Goal: Information Seeking & Learning: Learn about a topic

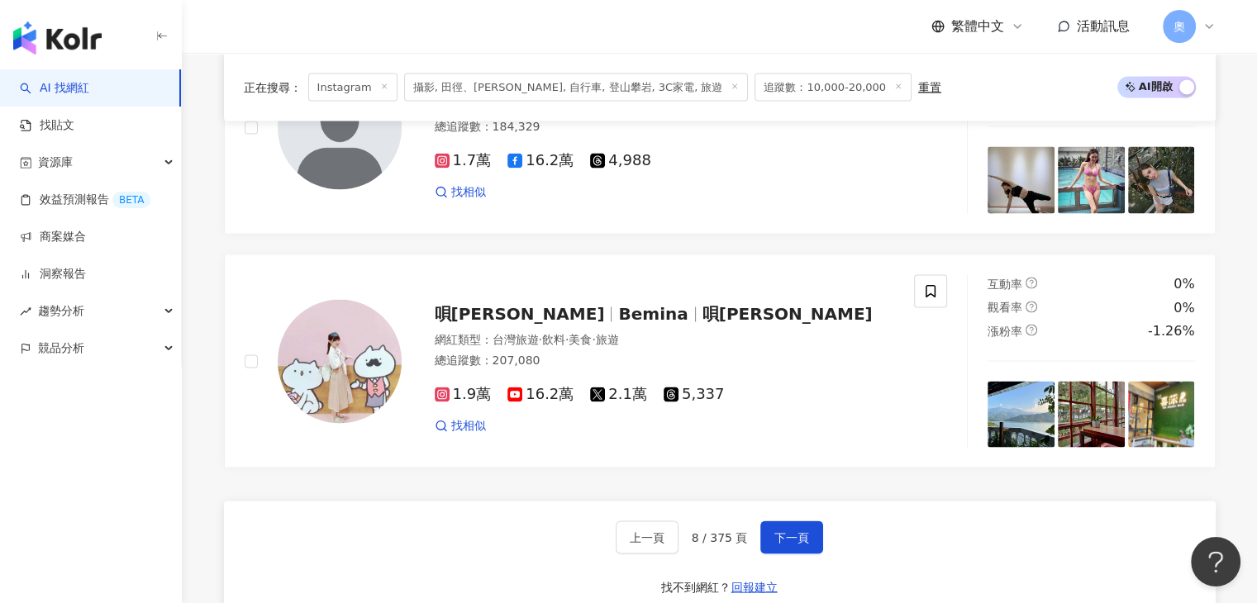
scroll to position [3306, 0]
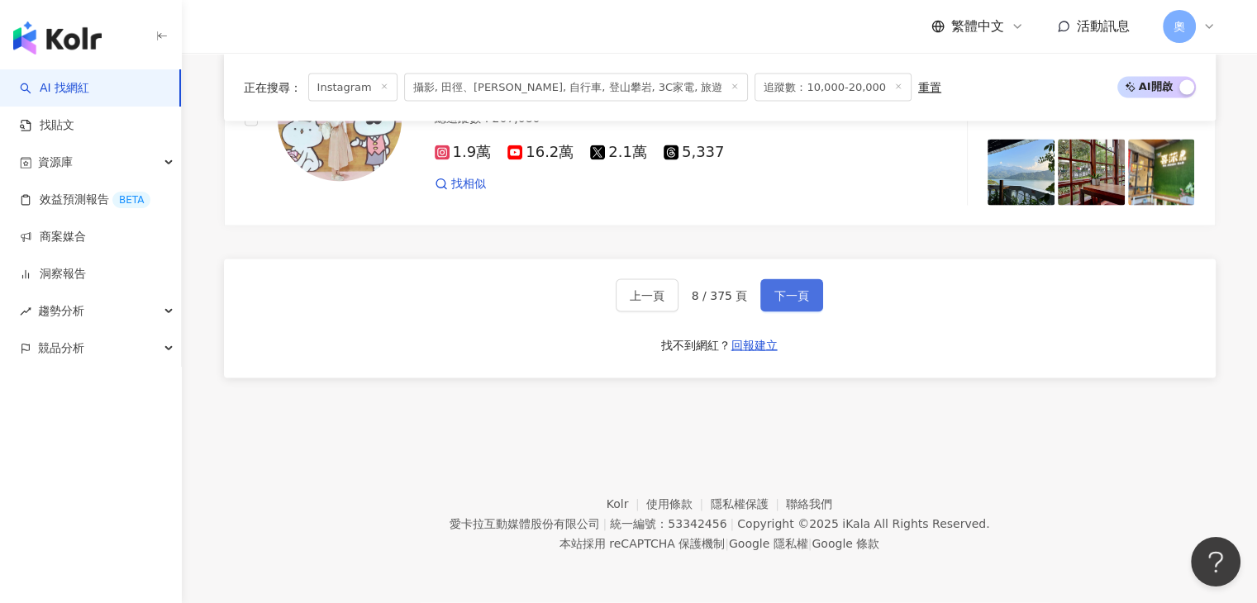
click at [802, 295] on span "下一頁" at bounding box center [791, 295] width 35 height 13
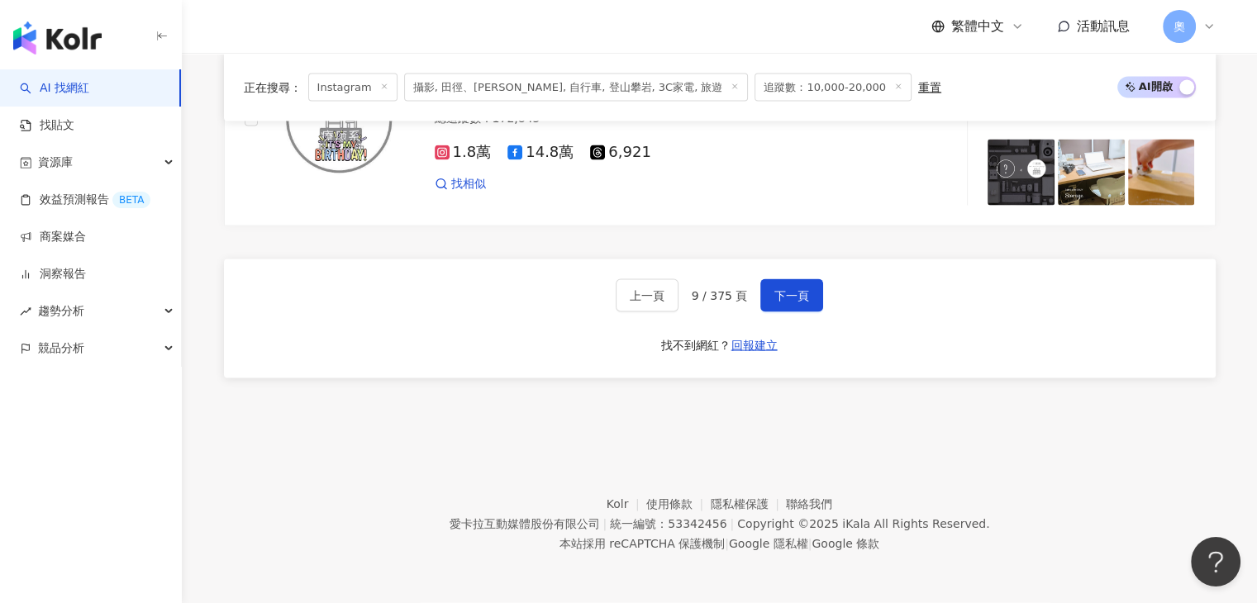
click at [1210, 363] on div "上一頁 9 / 375 頁 下一頁 找不到網紅？ 回報建立" at bounding box center [720, 318] width 992 height 119
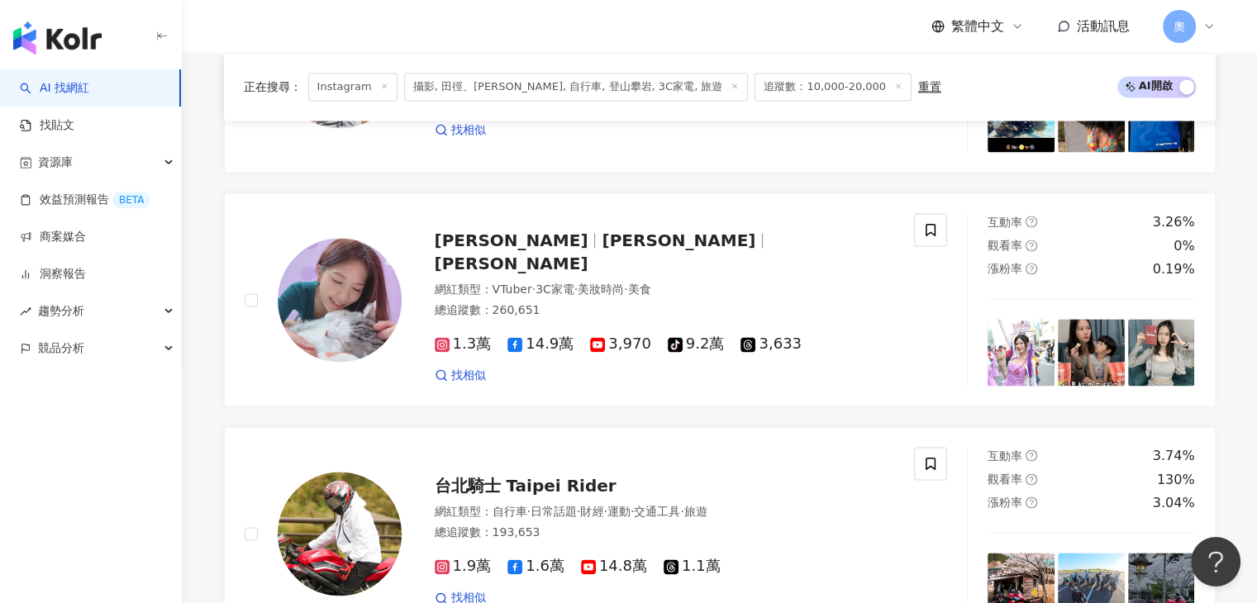
scroll to position [2033, 0]
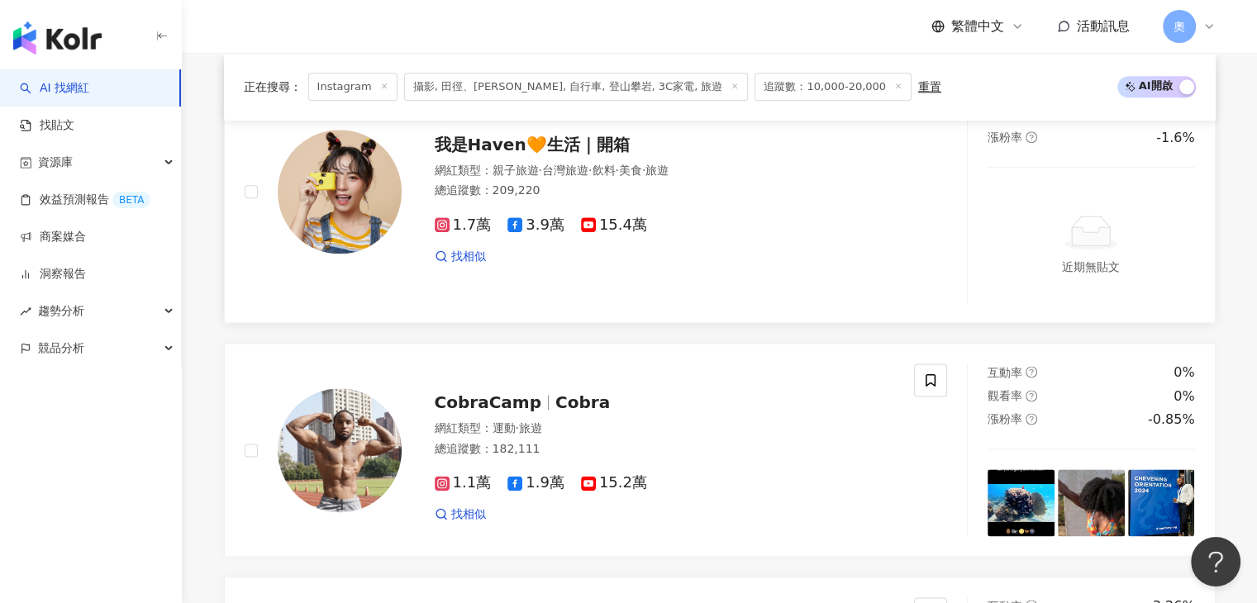
click at [592, 155] on span "我是Haven🧡生活｜開箱" at bounding box center [532, 145] width 195 height 20
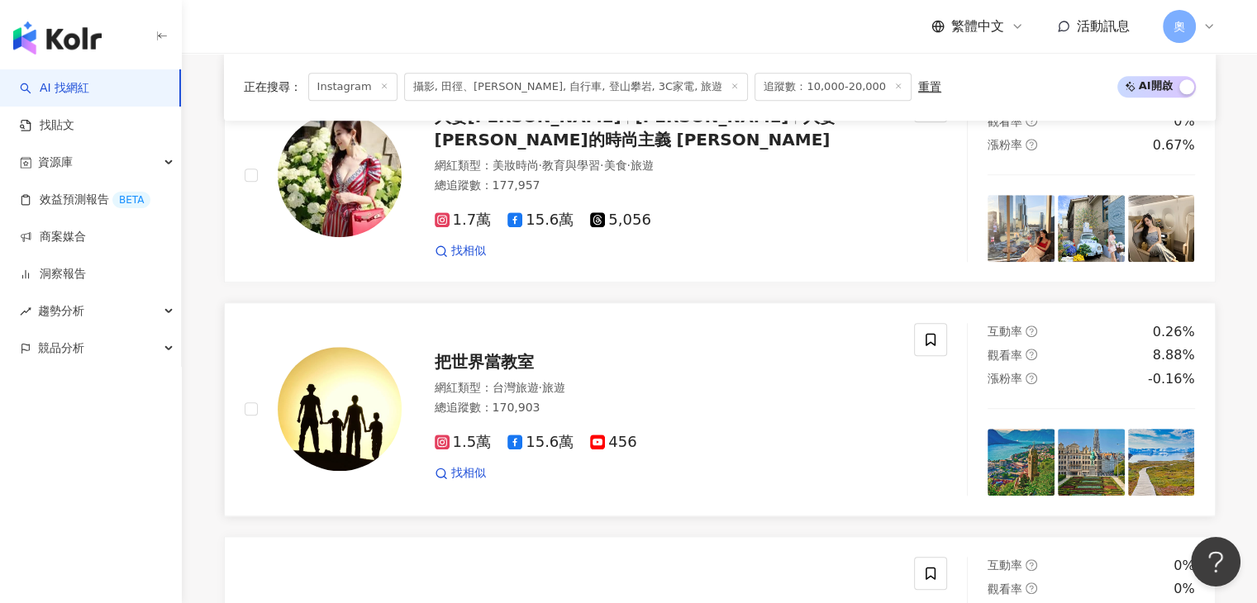
scroll to position [1455, 0]
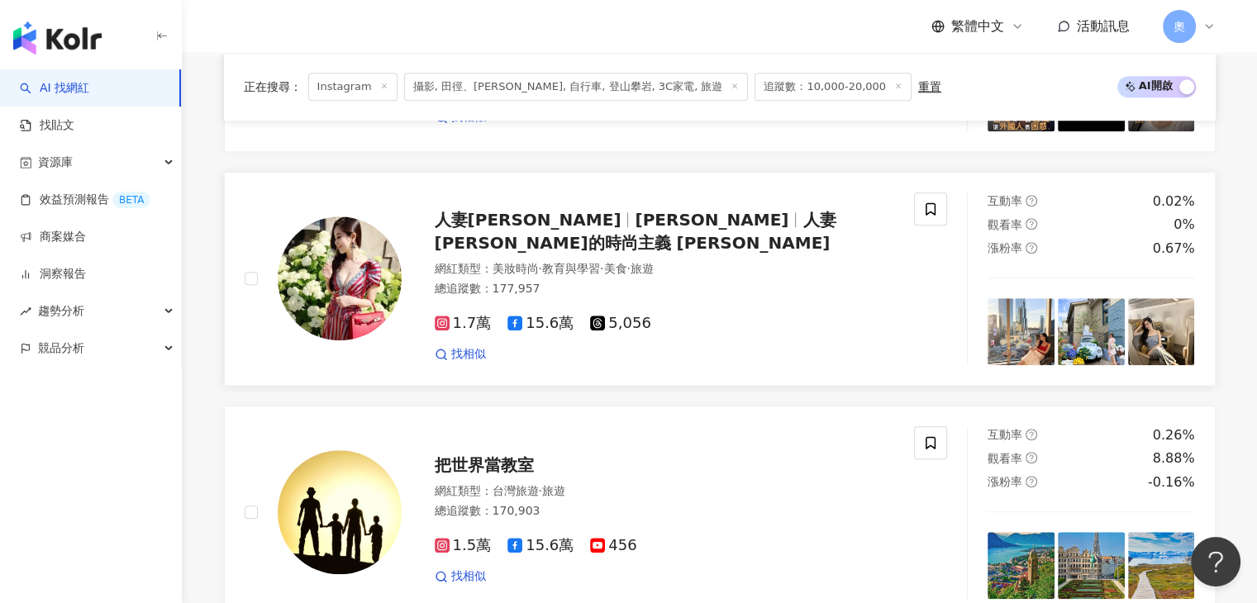
click at [754, 235] on span "人妻黛黛的時尚主義 Daphne Hung" at bounding box center [636, 231] width 402 height 43
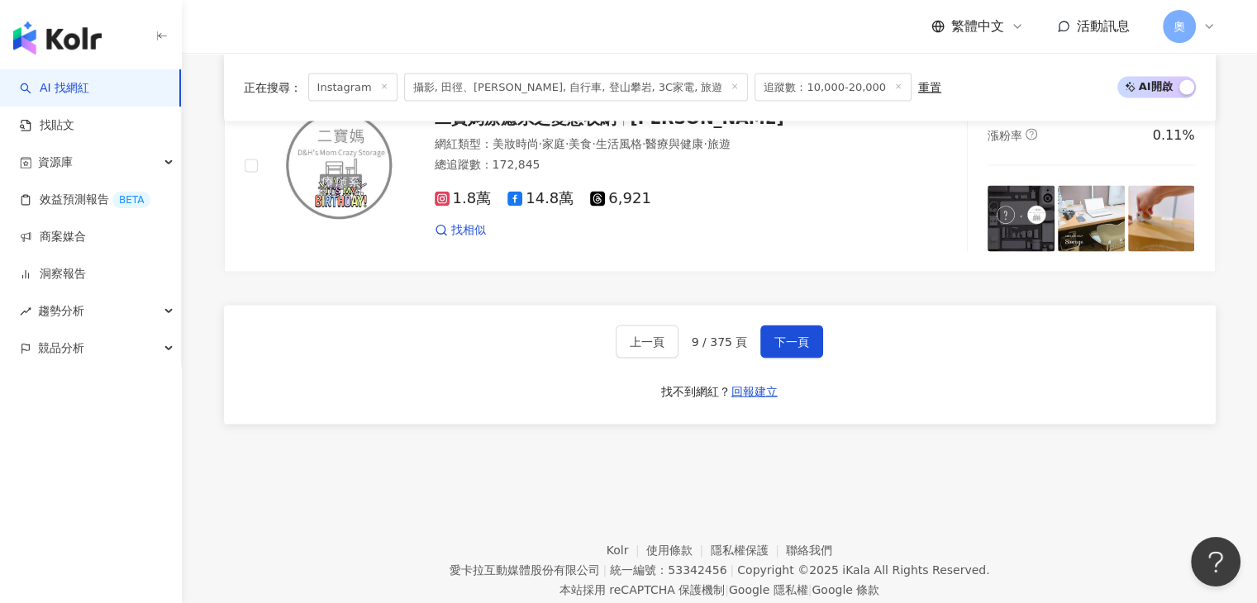
scroll to position [3306, 0]
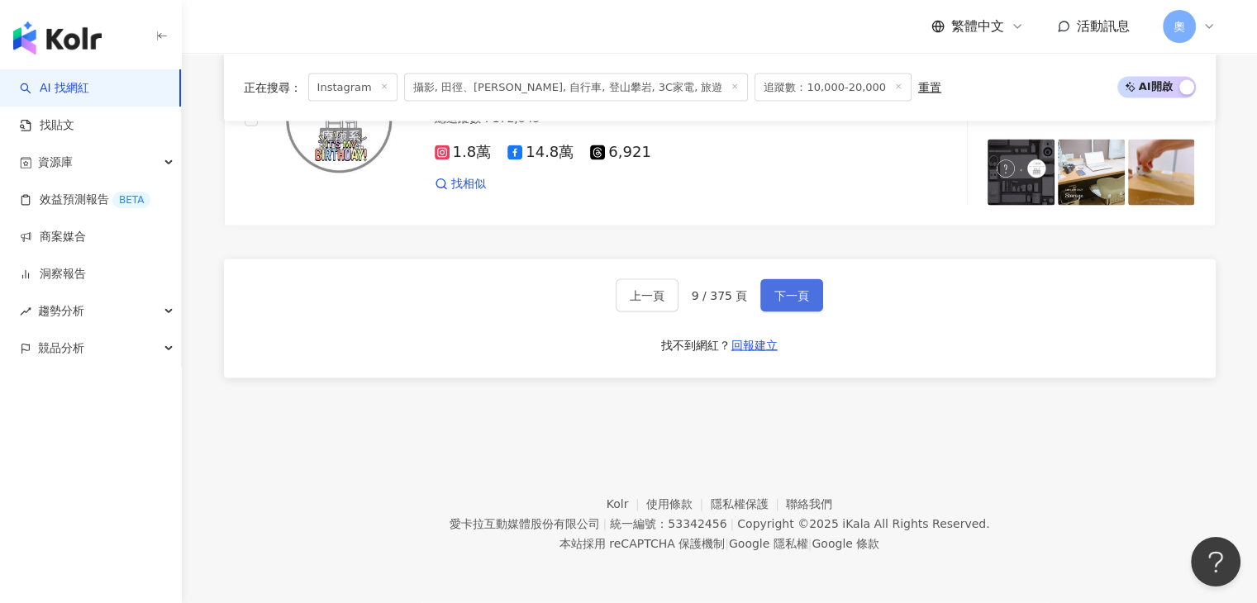
click at [780, 290] on span "下一頁" at bounding box center [791, 295] width 35 height 13
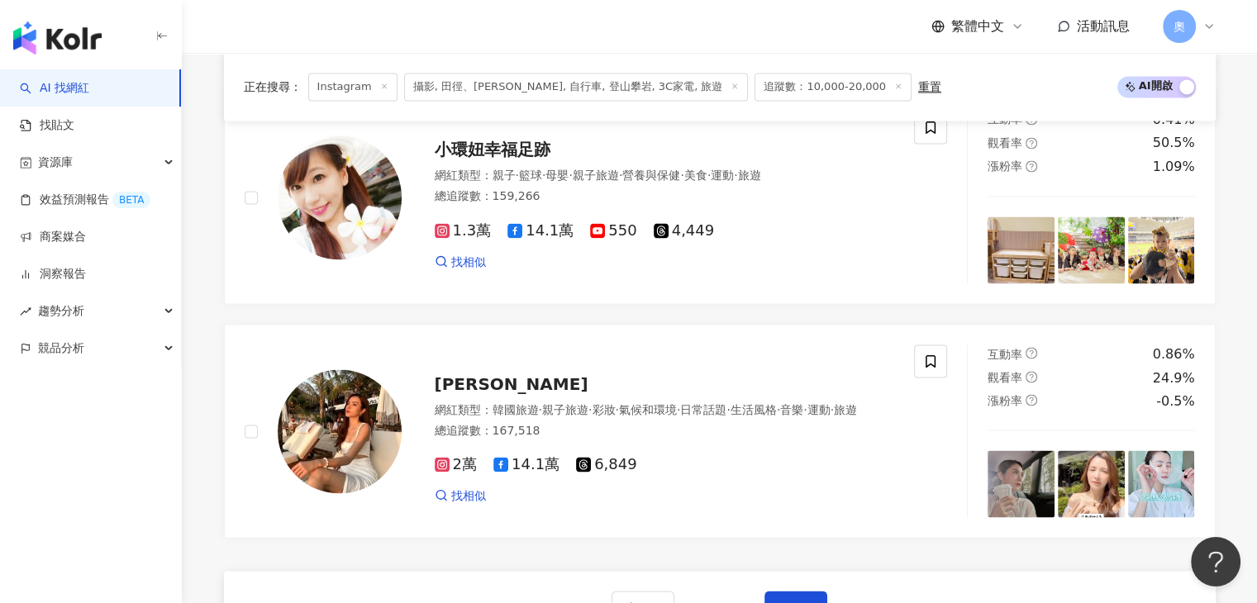
scroll to position [3011, 0]
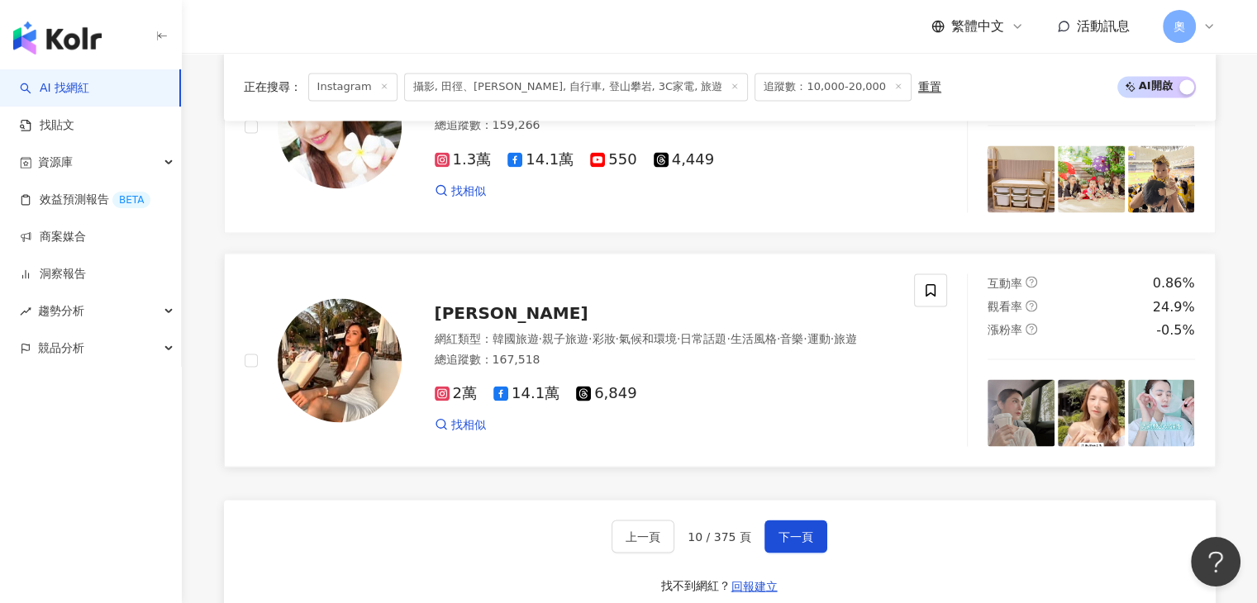
click at [511, 318] on span "徐苡嫚Mina" at bounding box center [512, 312] width 154 height 20
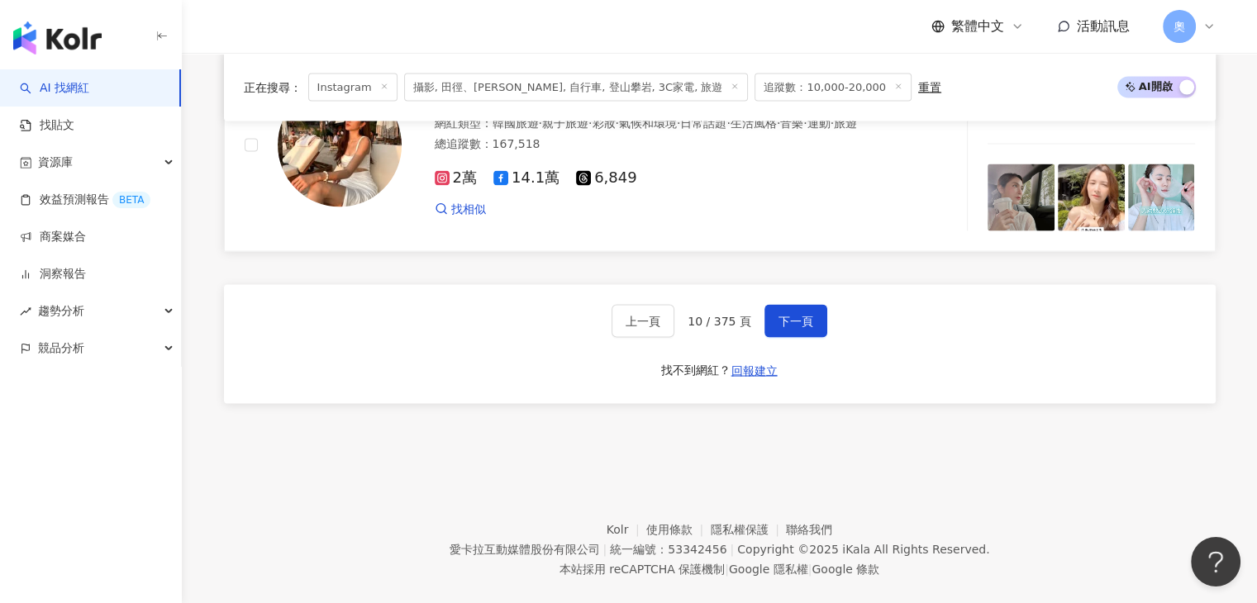
scroll to position [3259, 0]
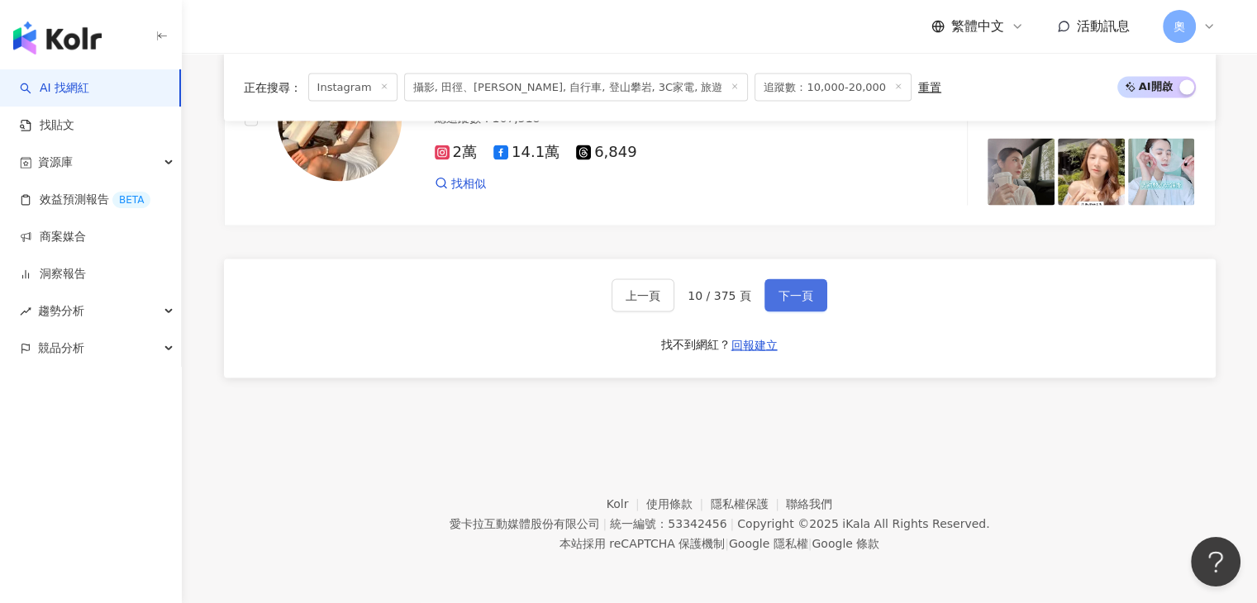
click at [802, 305] on button "下一頁" at bounding box center [795, 295] width 63 height 33
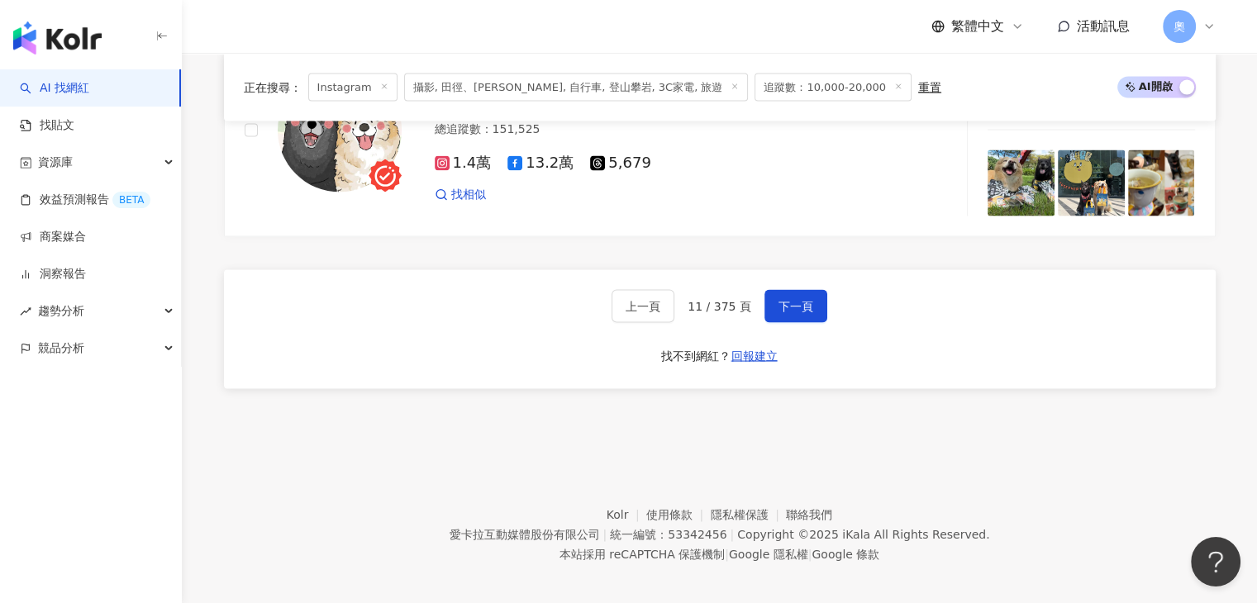
click at [992, 308] on div "上一頁 11 / 375 頁 下一頁 找不到網紅？ 回報建立" at bounding box center [720, 329] width 992 height 119
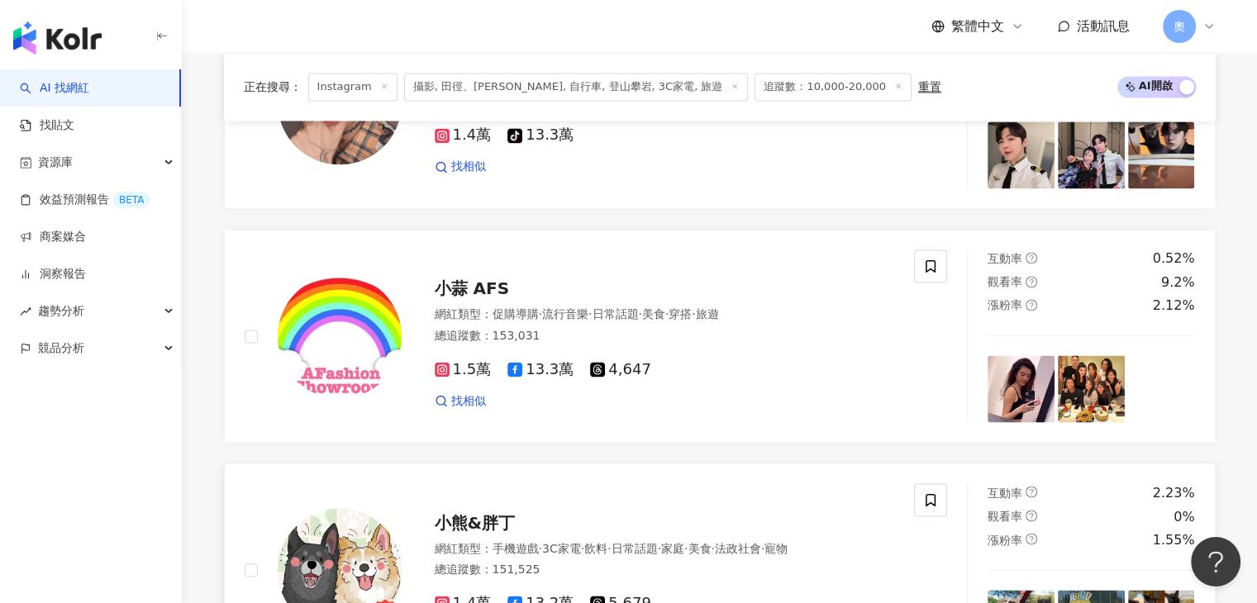
scroll to position [2680, 0]
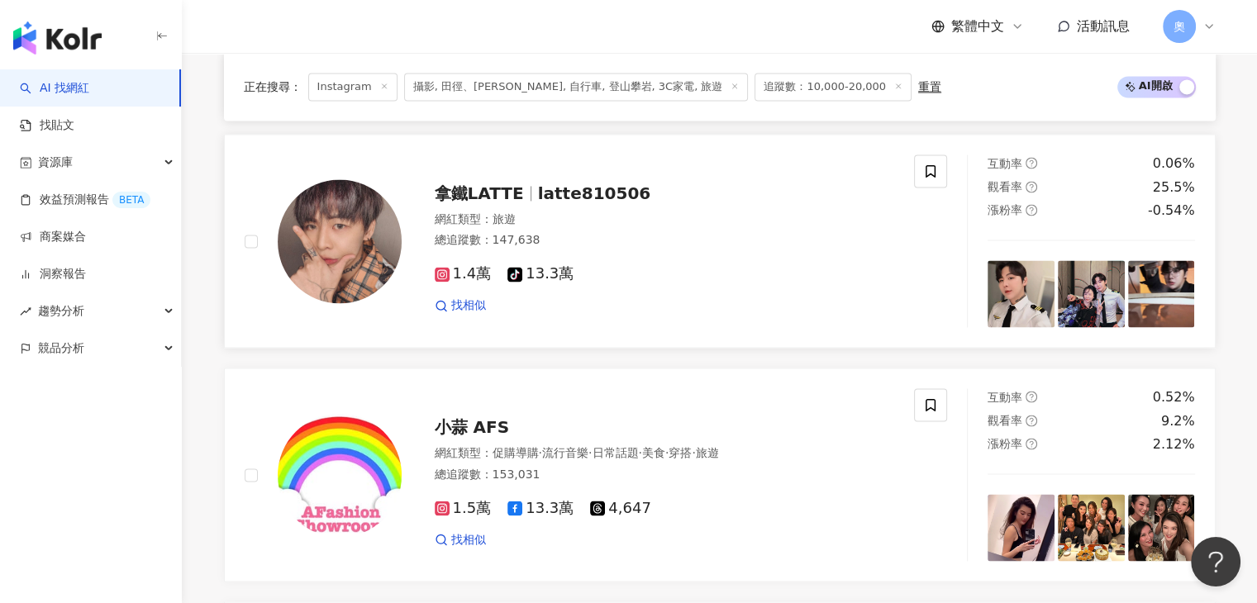
click at [580, 187] on span "latte810506" at bounding box center [594, 193] width 113 height 20
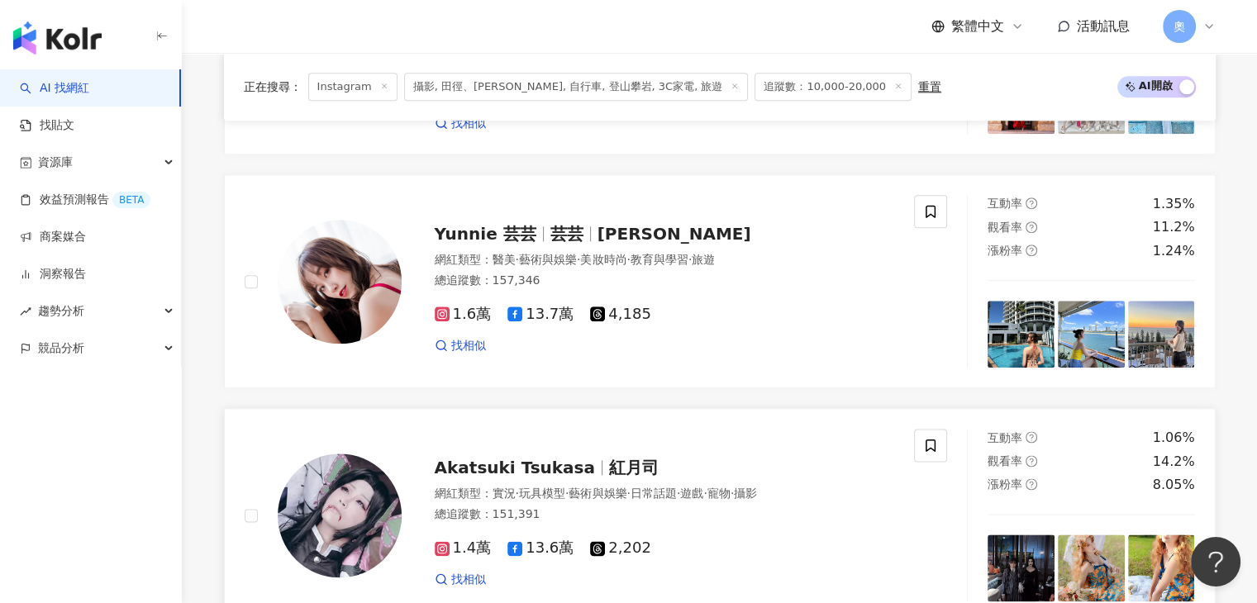
scroll to position [1937, 0]
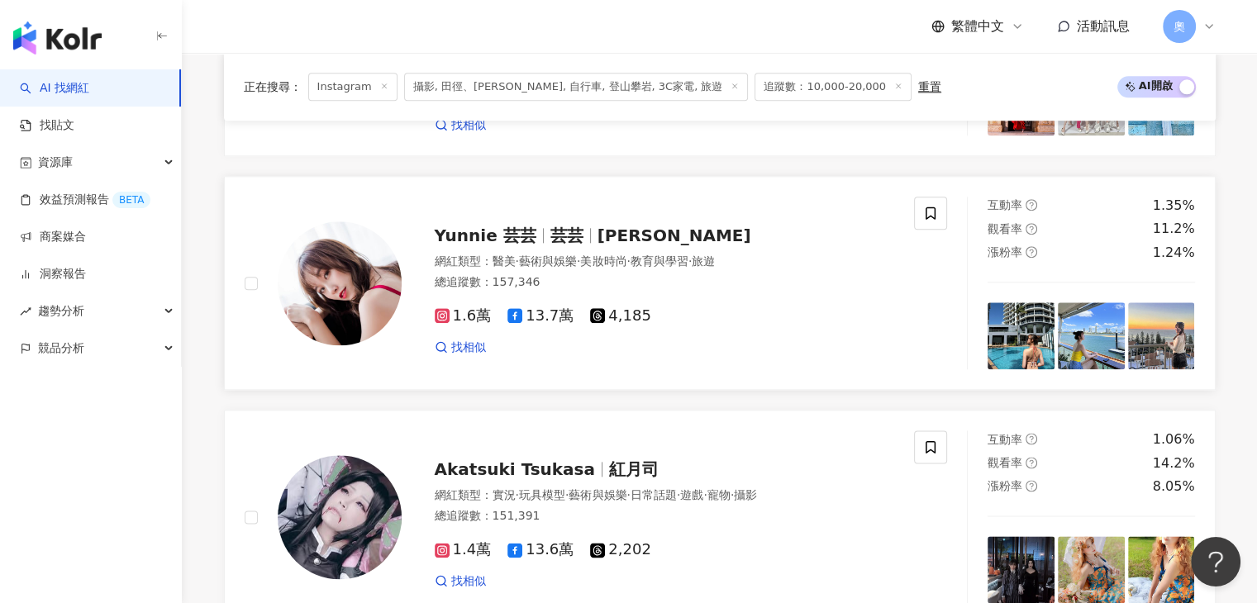
click at [572, 235] on span "芸芸" at bounding box center [566, 236] width 33 height 20
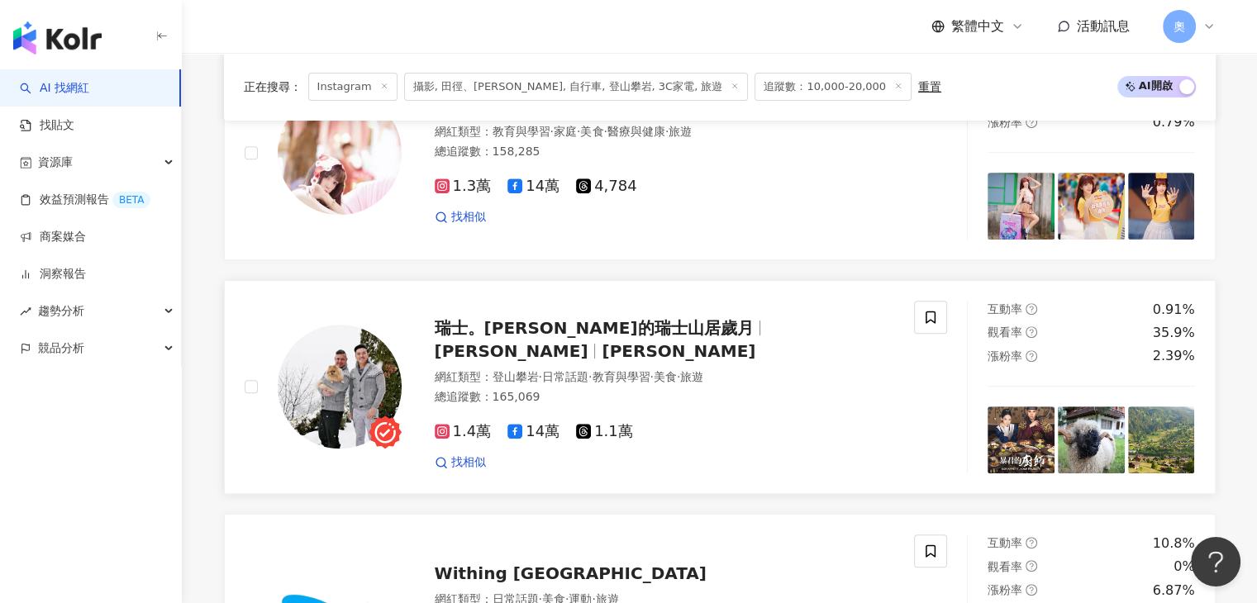
scroll to position [450, 0]
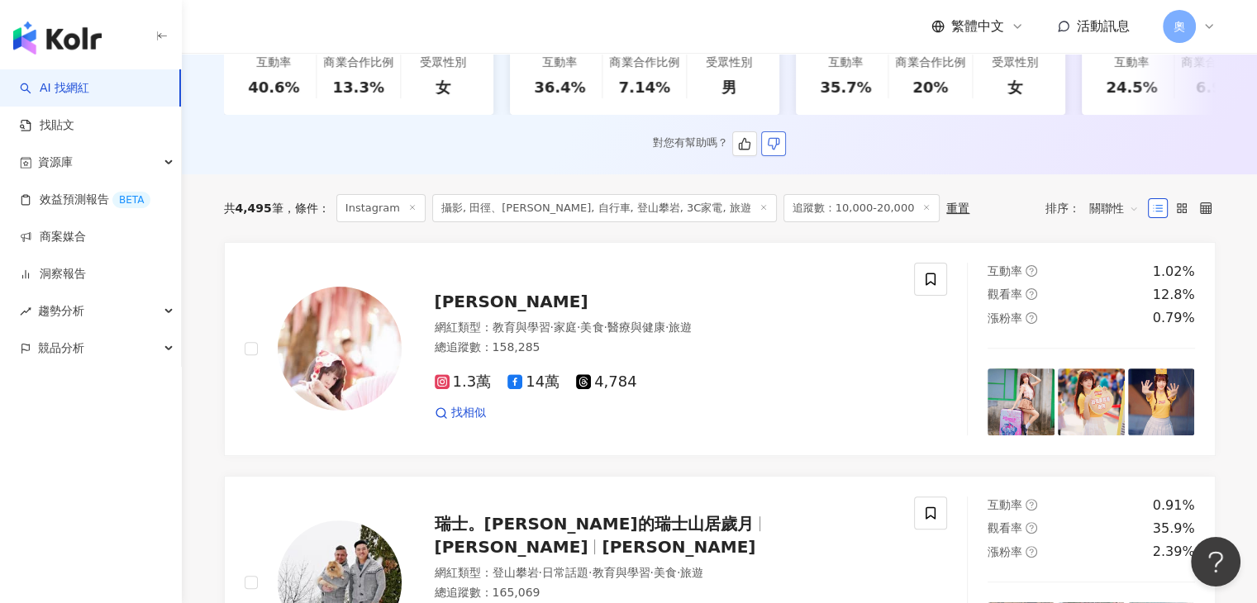
click at [781, 148] on button "button" at bounding box center [773, 143] width 25 height 25
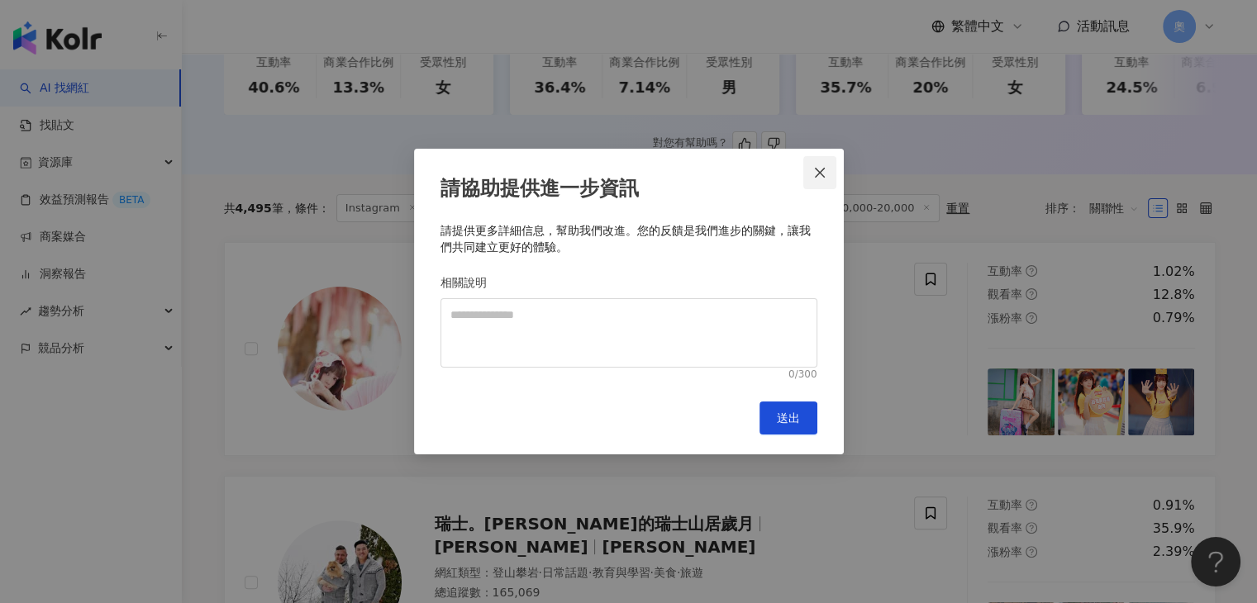
click at [823, 173] on icon "close" at bounding box center [819, 172] width 13 height 13
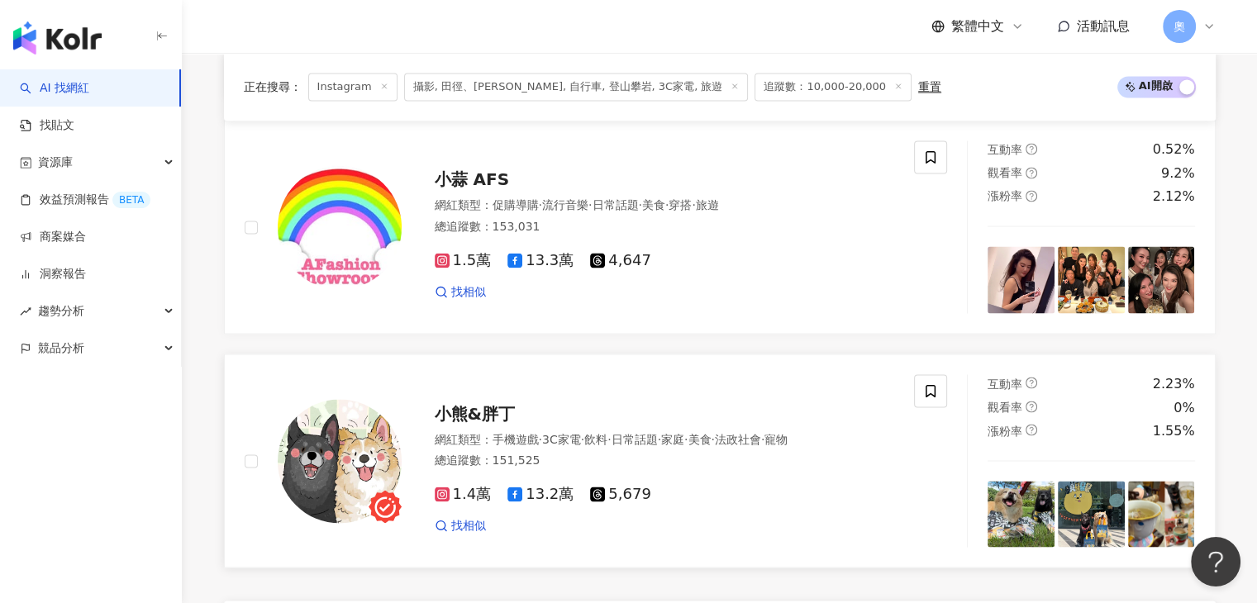
scroll to position [3259, 0]
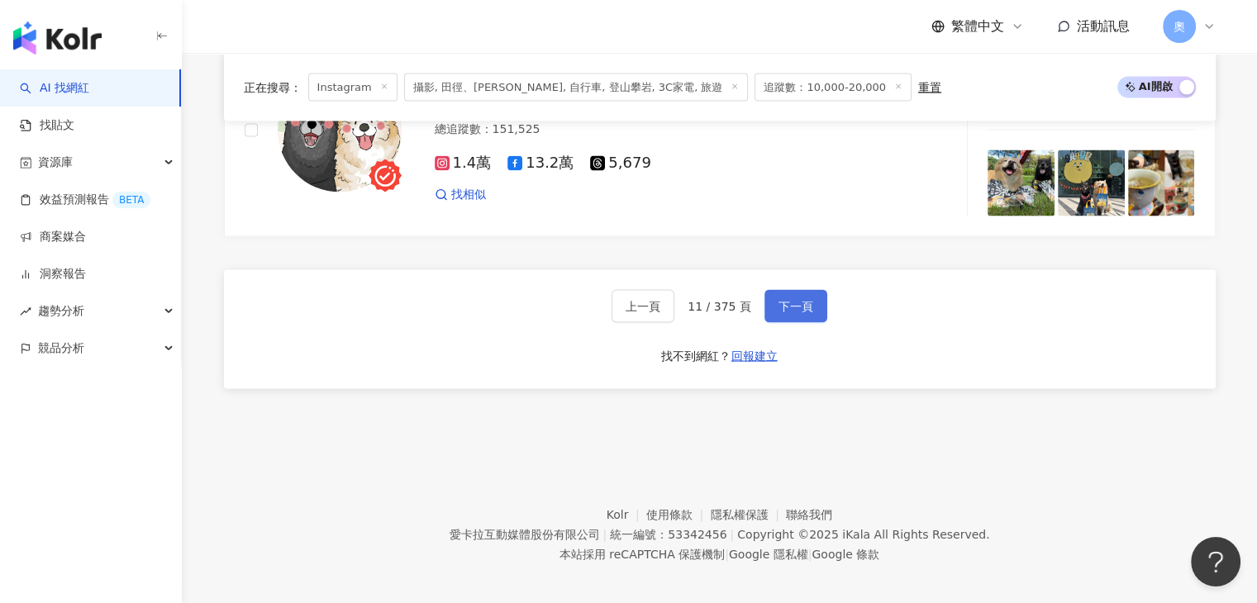
click at [803, 300] on span "下一頁" at bounding box center [795, 306] width 35 height 13
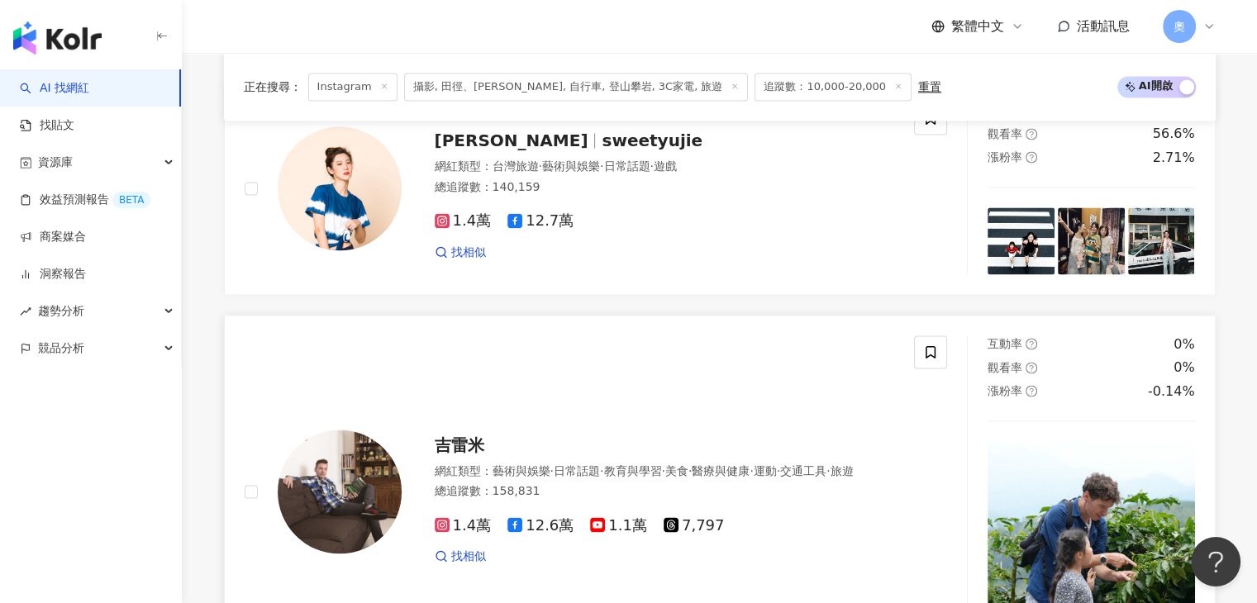
scroll to position [2655, 0]
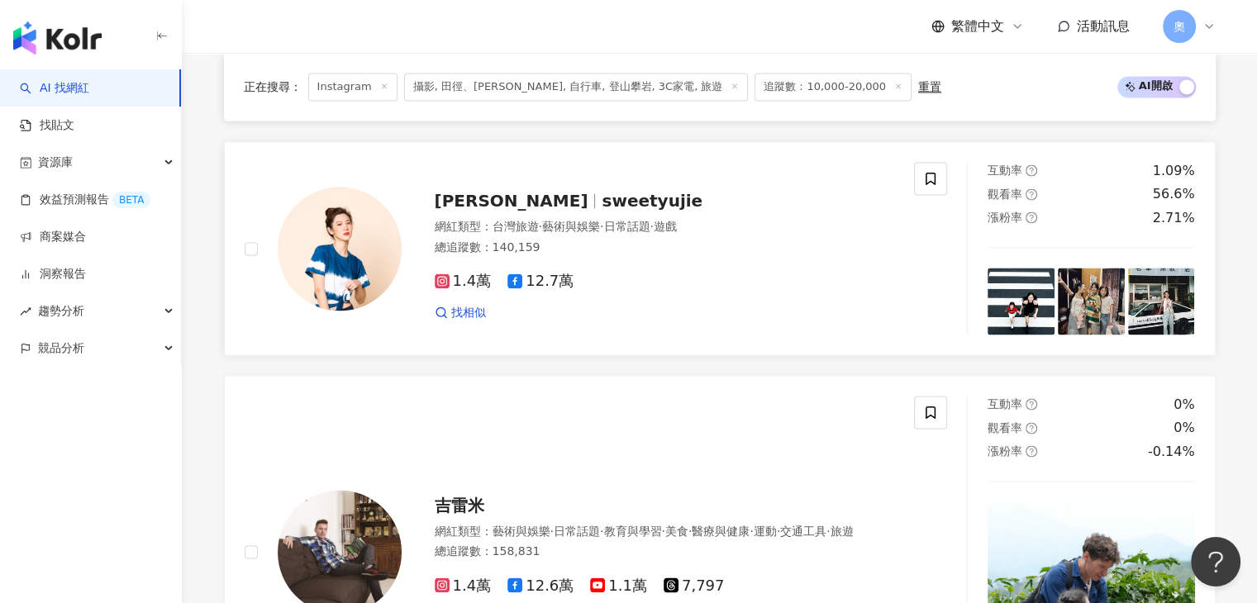
click at [602, 207] on span "sweetyujie" at bounding box center [652, 201] width 101 height 20
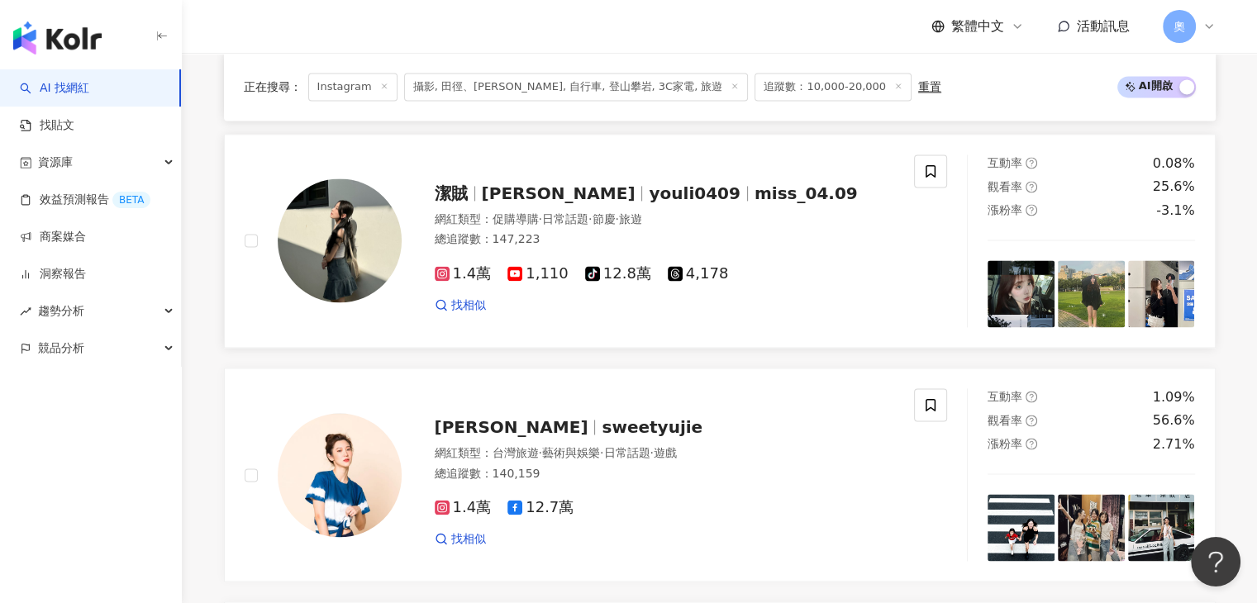
scroll to position [2407, 0]
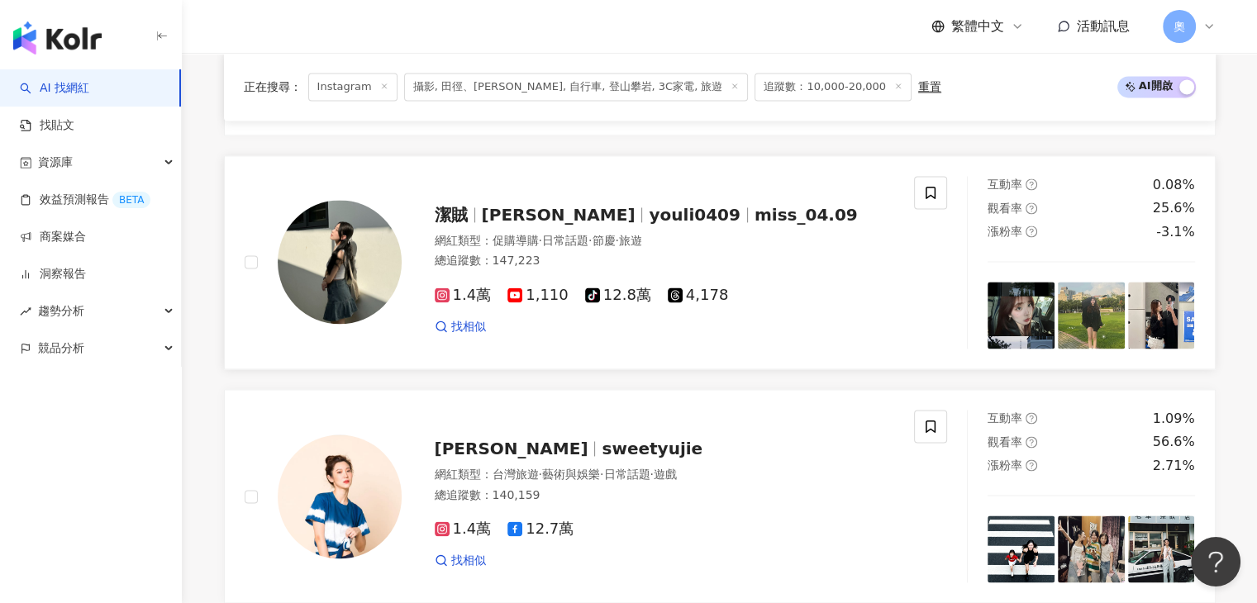
click at [754, 223] on span "miss_04.09" at bounding box center [805, 215] width 103 height 20
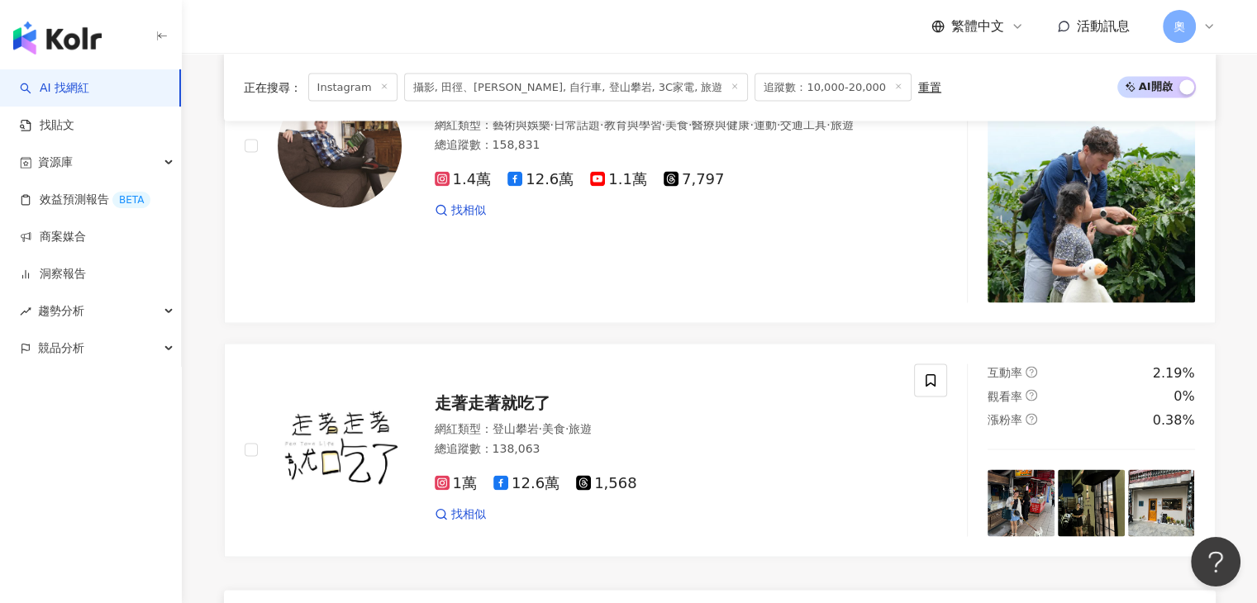
scroll to position [3233, 0]
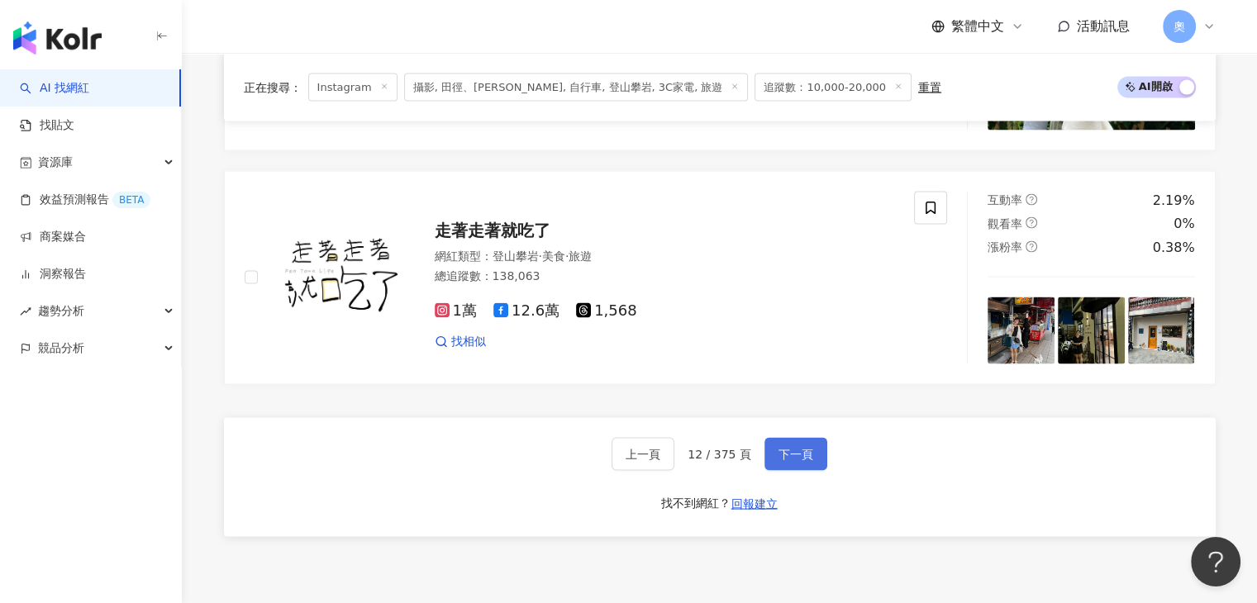
click at [783, 460] on span "下一頁" at bounding box center [795, 454] width 35 height 13
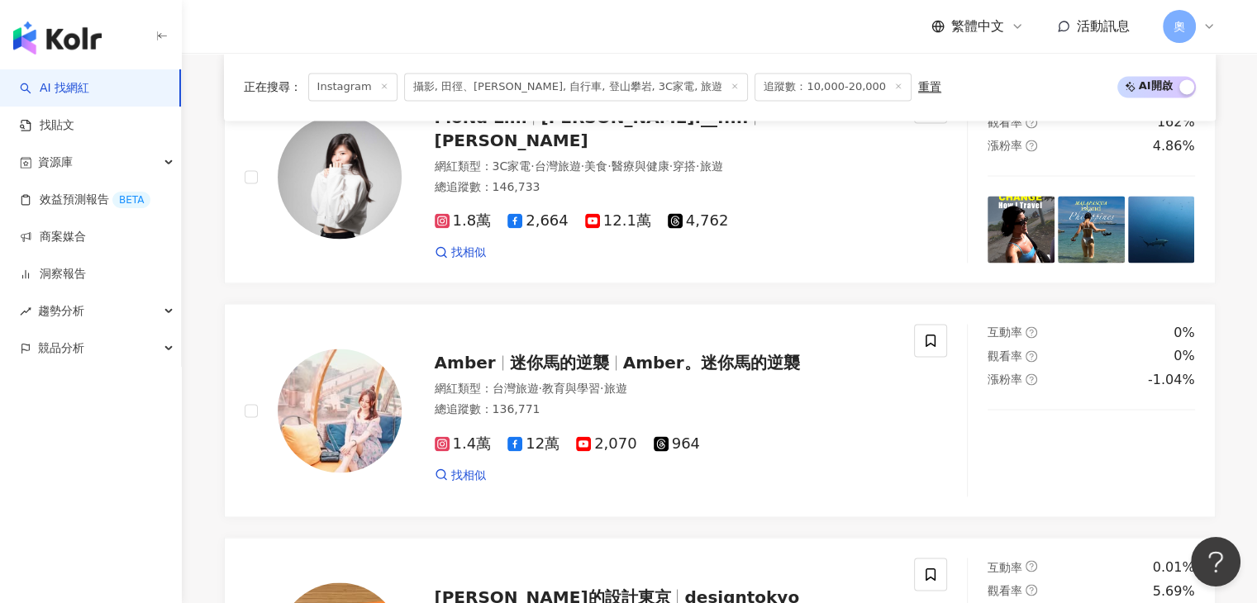
scroll to position [2680, 0]
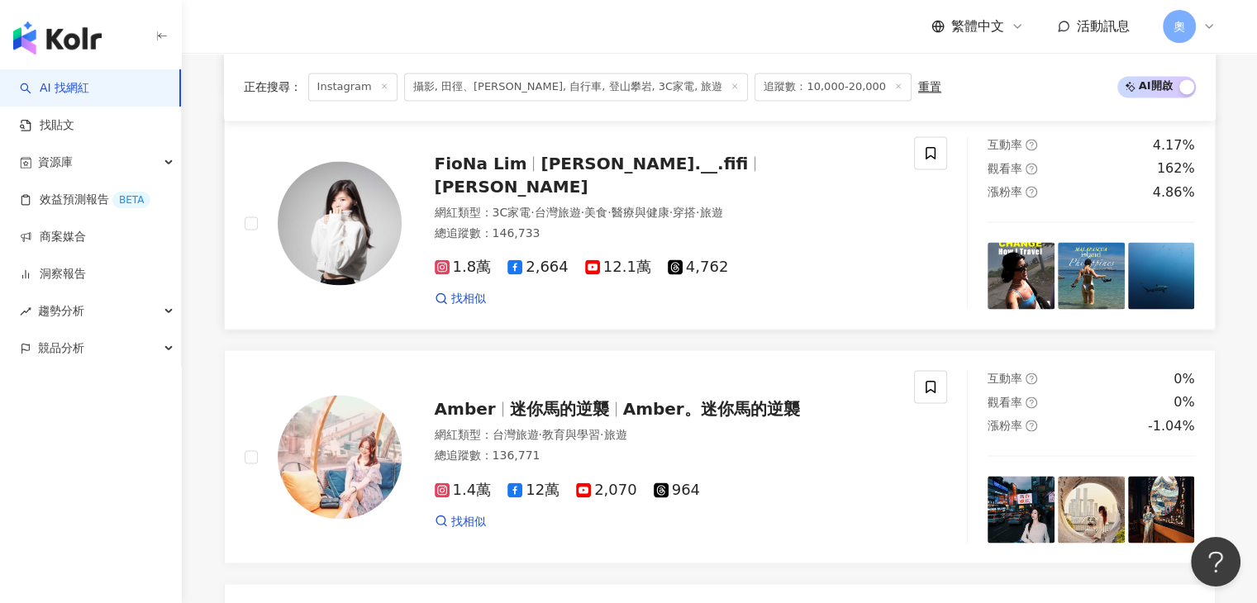
click at [728, 221] on div "網紅類型 ： 3C家電 · 台灣旅遊 · 美食 · 醫療與健康 · 穿搭 · 旅遊 總追蹤數 ： 146,733" at bounding box center [665, 225] width 460 height 40
click at [673, 405] on span "Amber。迷你馬的逆襲" at bounding box center [711, 409] width 177 height 20
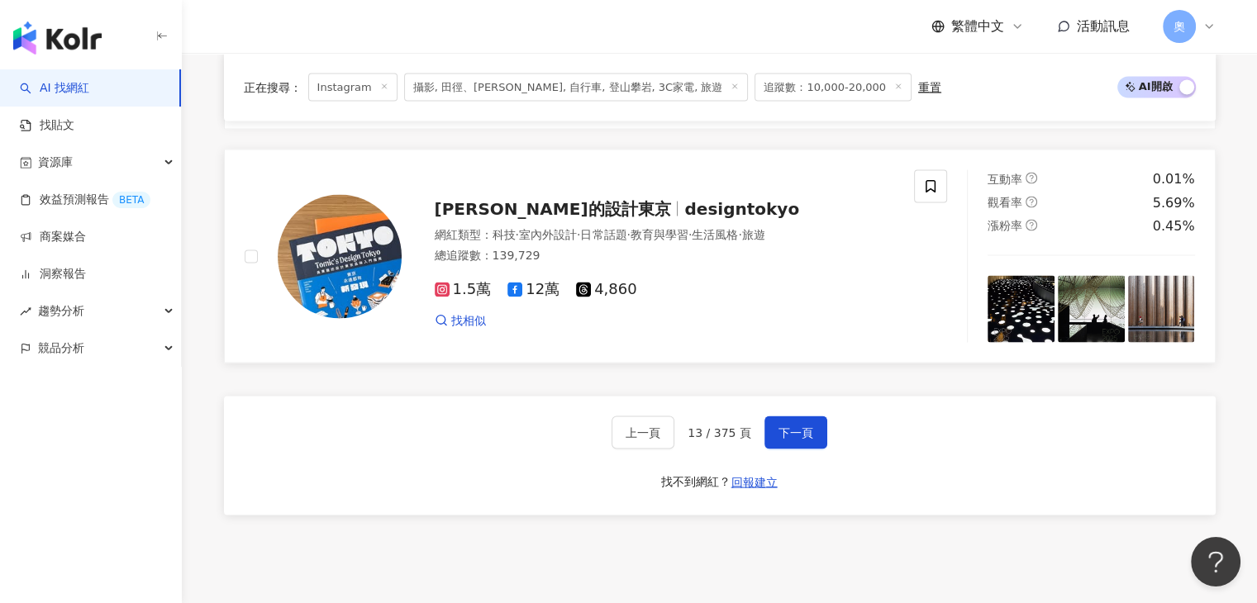
scroll to position [3259, 0]
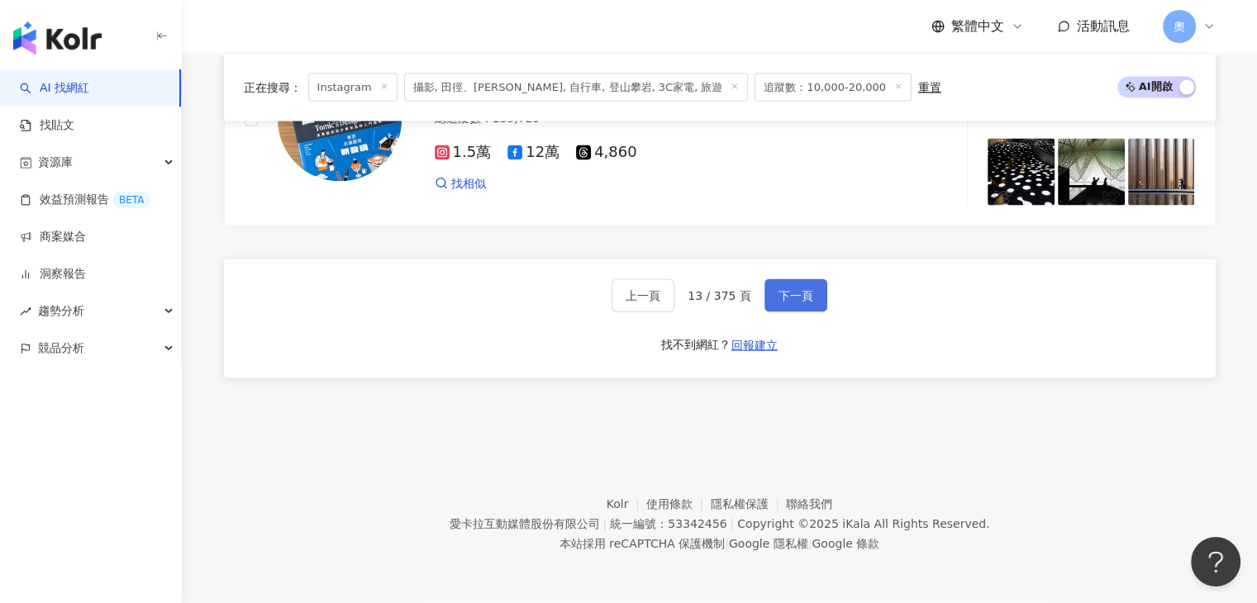
click at [805, 298] on span "下一頁" at bounding box center [795, 295] width 35 height 13
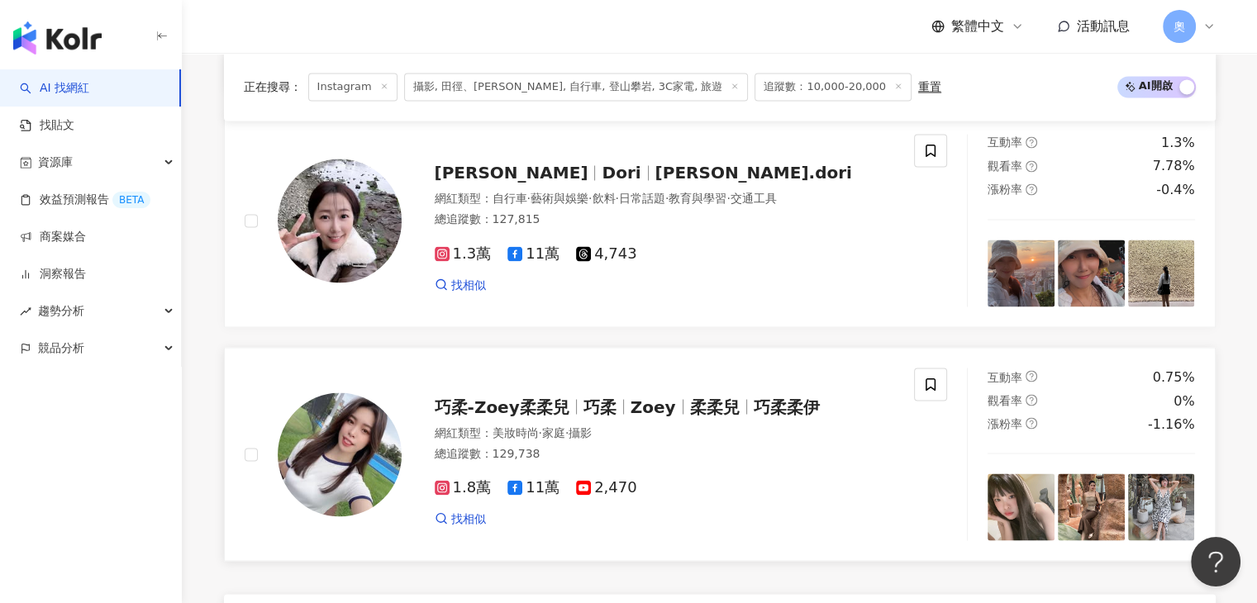
scroll to position [2846, 0]
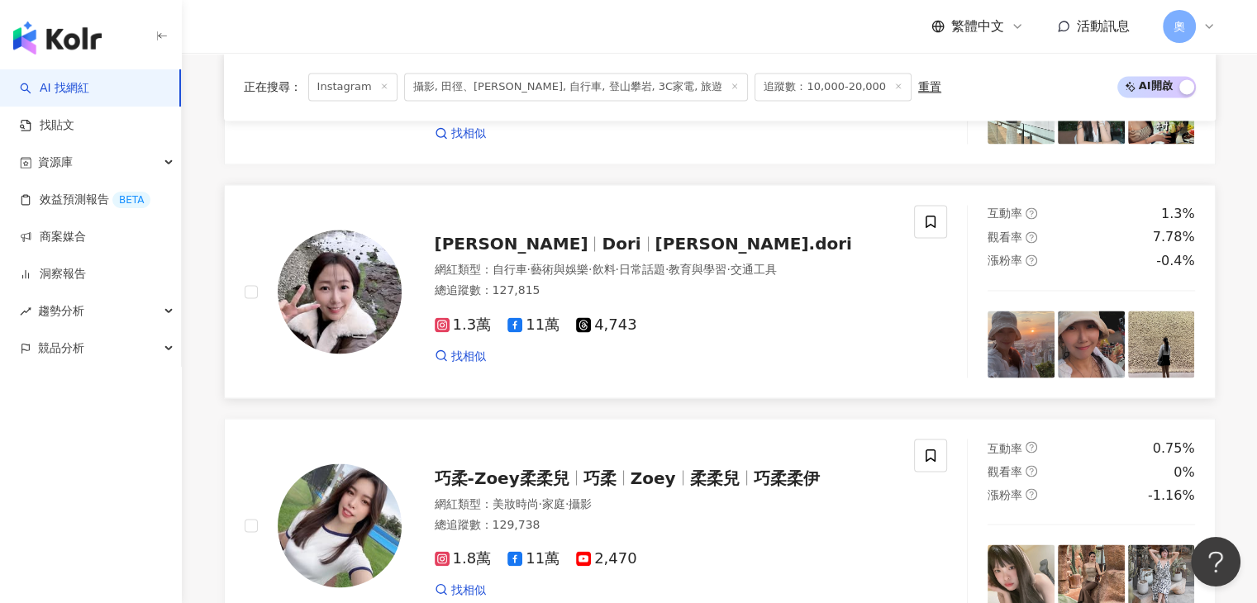
click at [655, 254] on span "lin.dori" at bounding box center [753, 244] width 197 height 20
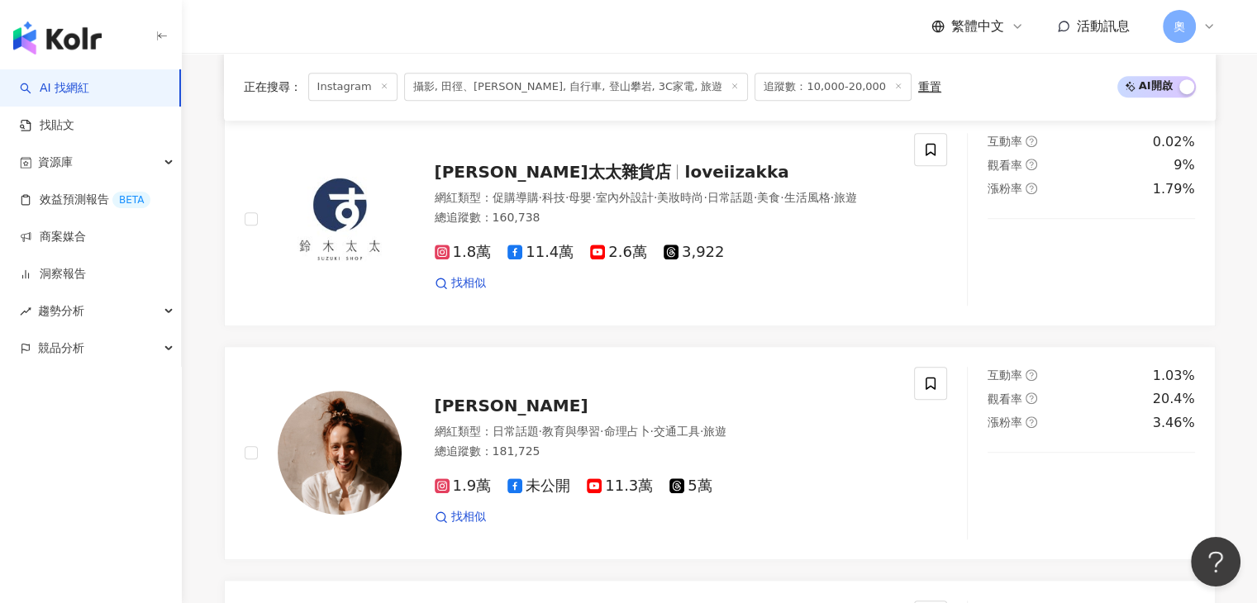
scroll to position [1276, 0]
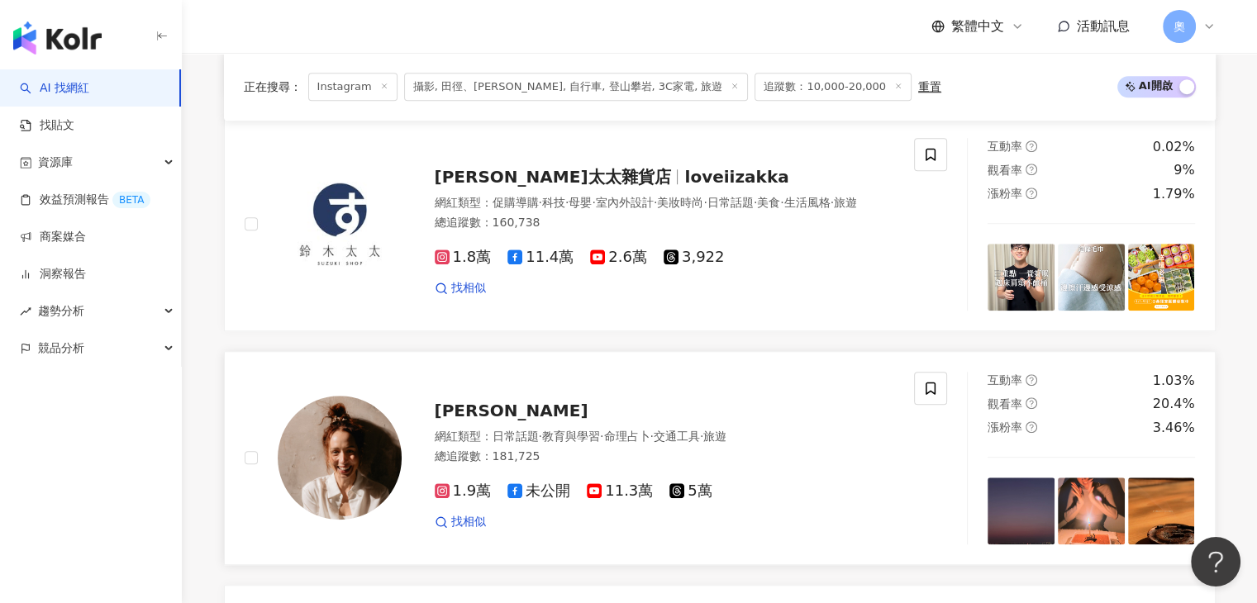
click at [493, 421] on span "雷堤娜 Tyna" at bounding box center [512, 411] width 154 height 20
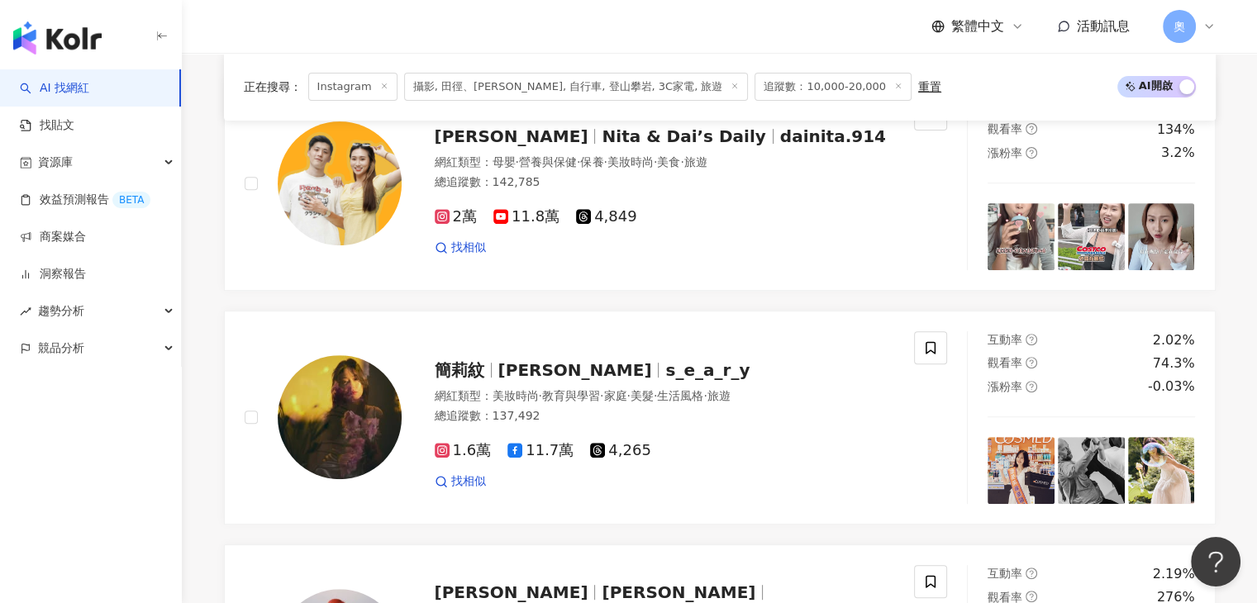
scroll to position [532, 0]
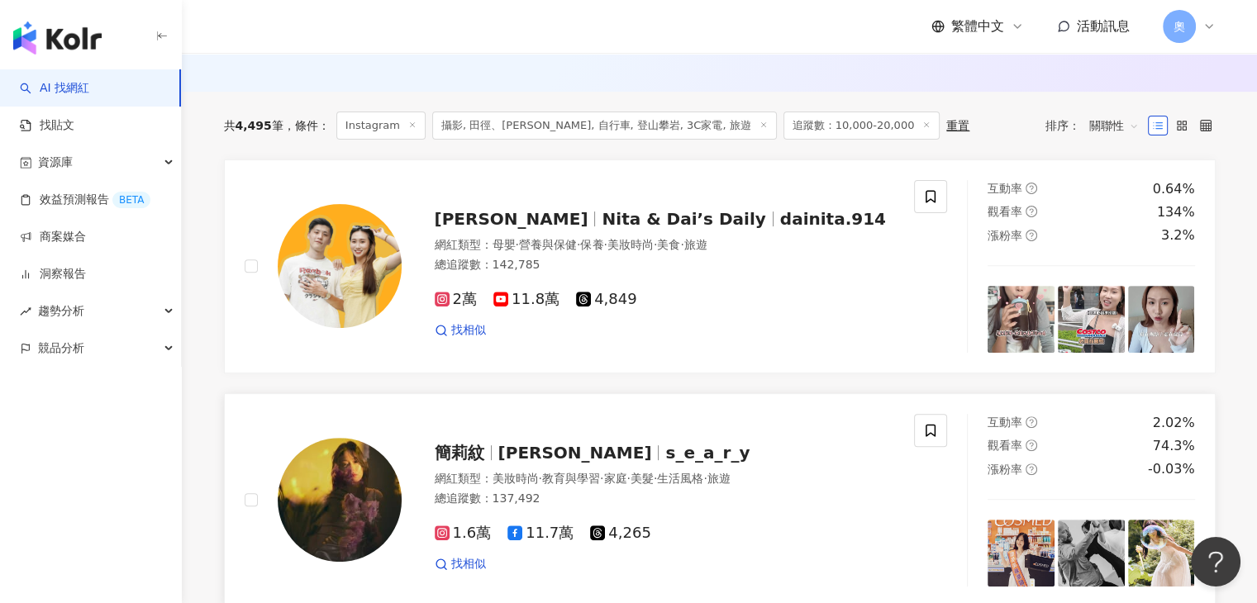
click at [602, 463] on span "Isabella Chien" at bounding box center [575, 453] width 154 height 20
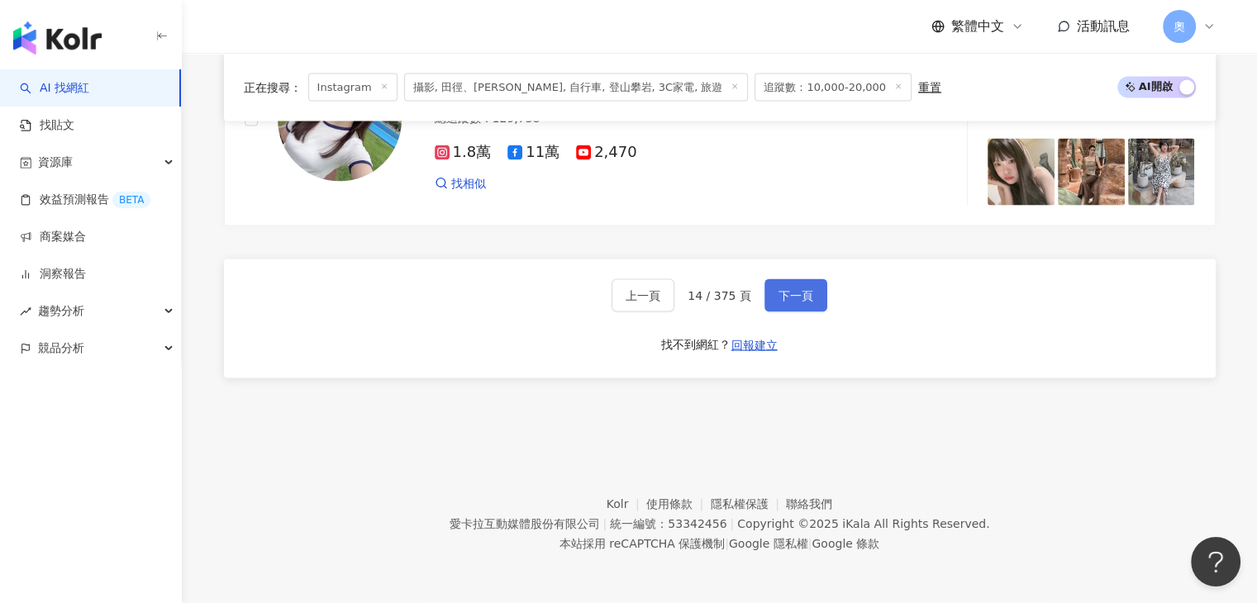
click at [788, 300] on span "下一頁" at bounding box center [795, 295] width 35 height 13
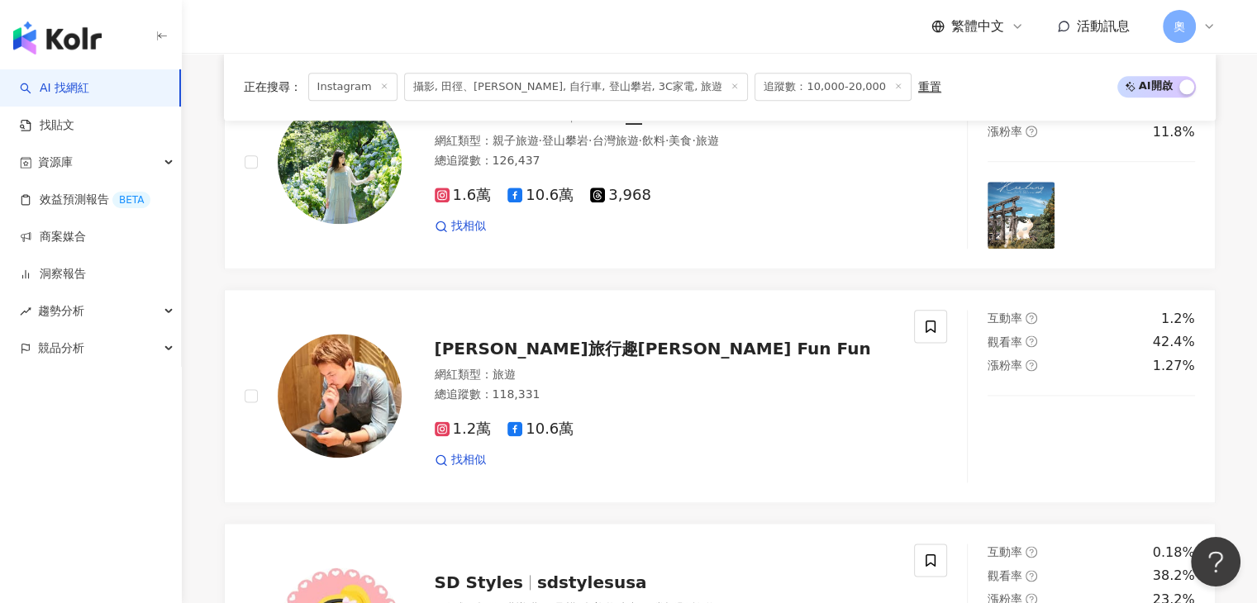
scroll to position [1937, 0]
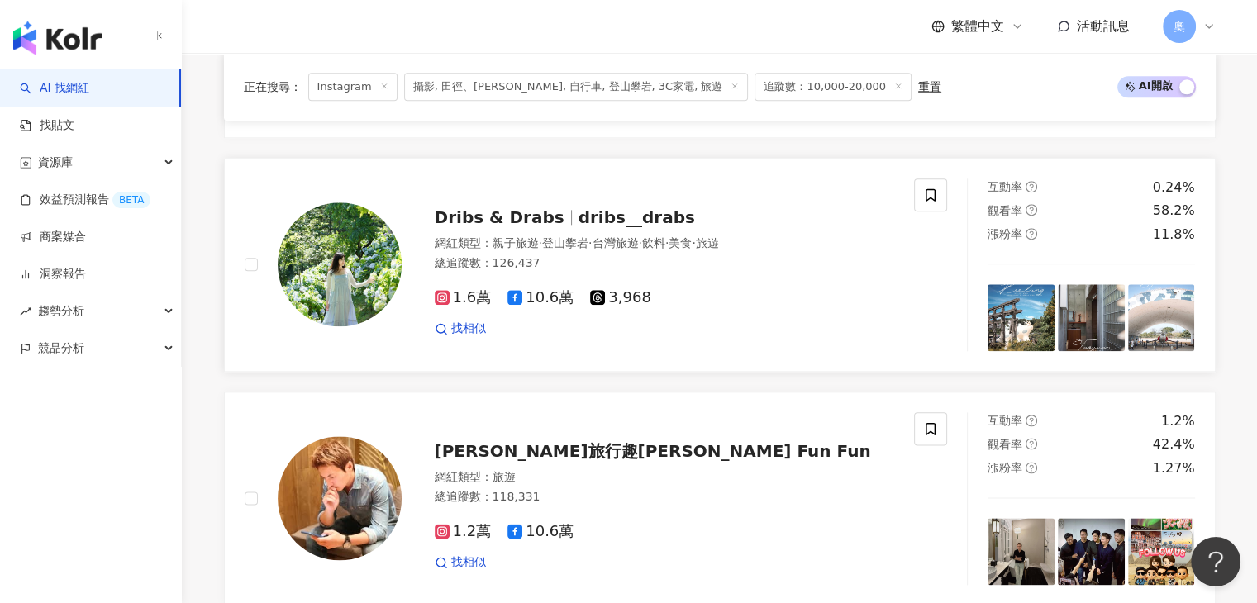
click at [636, 226] on span "dribs__drabs" at bounding box center [636, 217] width 117 height 20
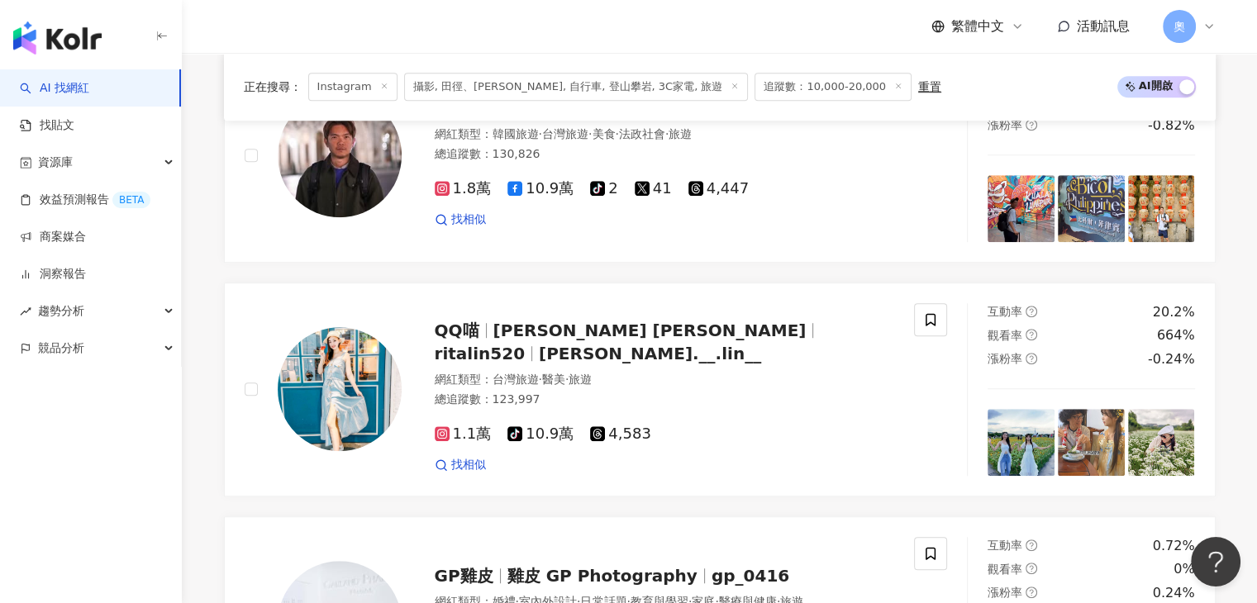
scroll to position [1028, 0]
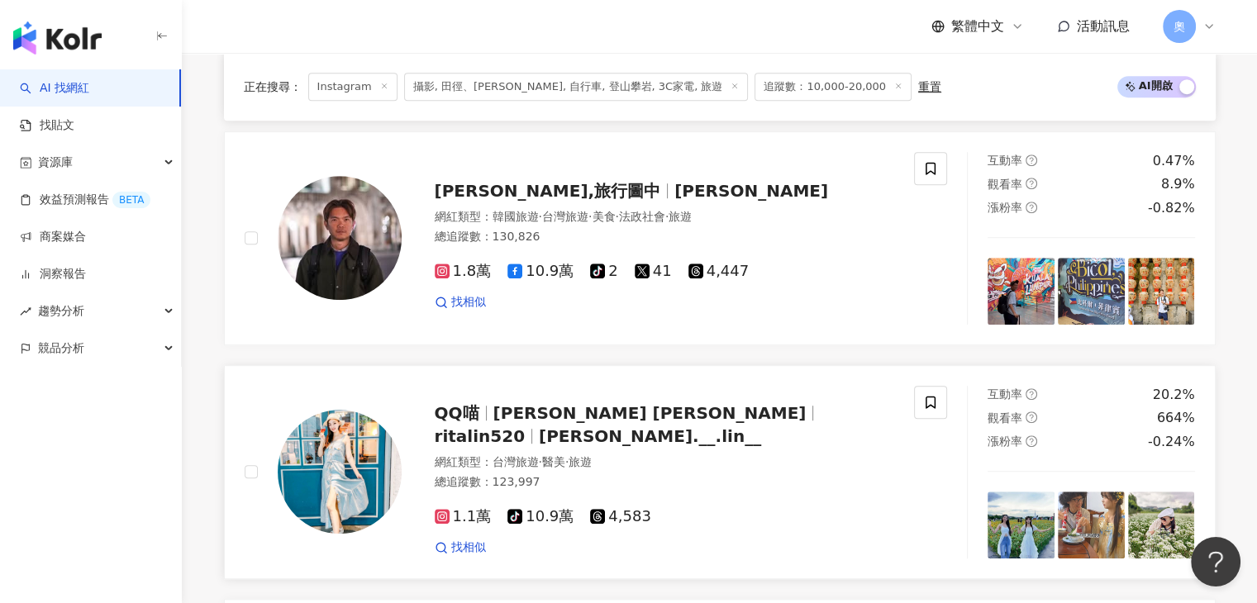
click at [697, 454] on div "網紅類型 ： 台灣旅遊 · 醫美 · 旅遊" at bounding box center [665, 462] width 460 height 17
click at [529, 193] on span "許傑,旅行圖中" at bounding box center [548, 191] width 226 height 20
click at [548, 201] on span "許傑,旅行圖中" at bounding box center [555, 191] width 240 height 20
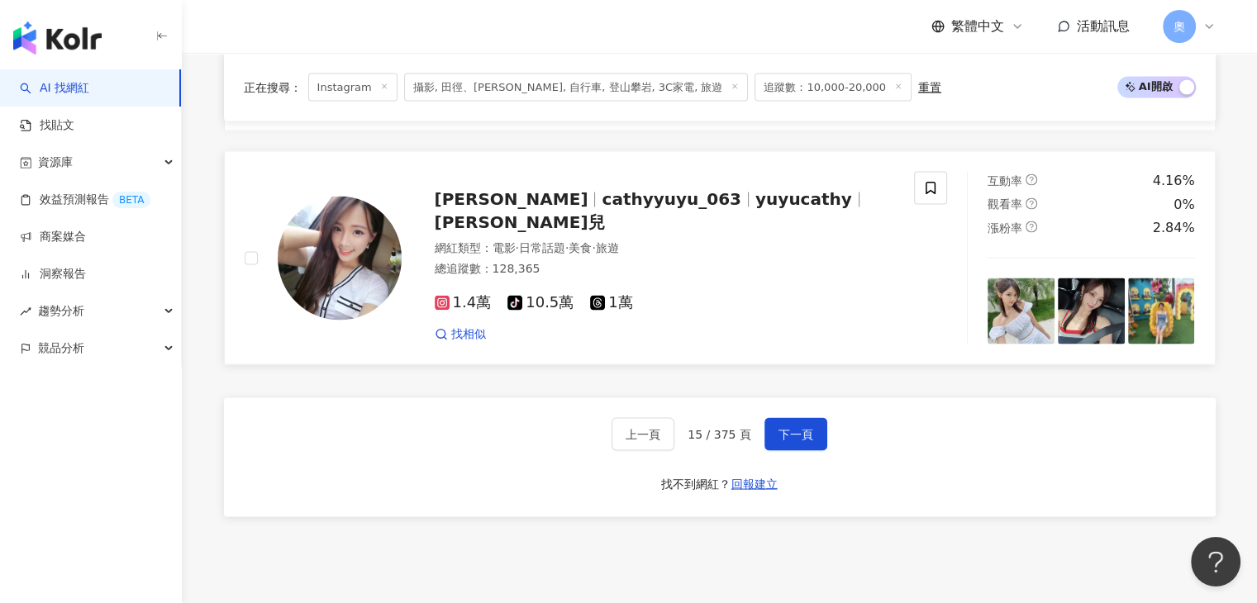
scroll to position [3259, 0]
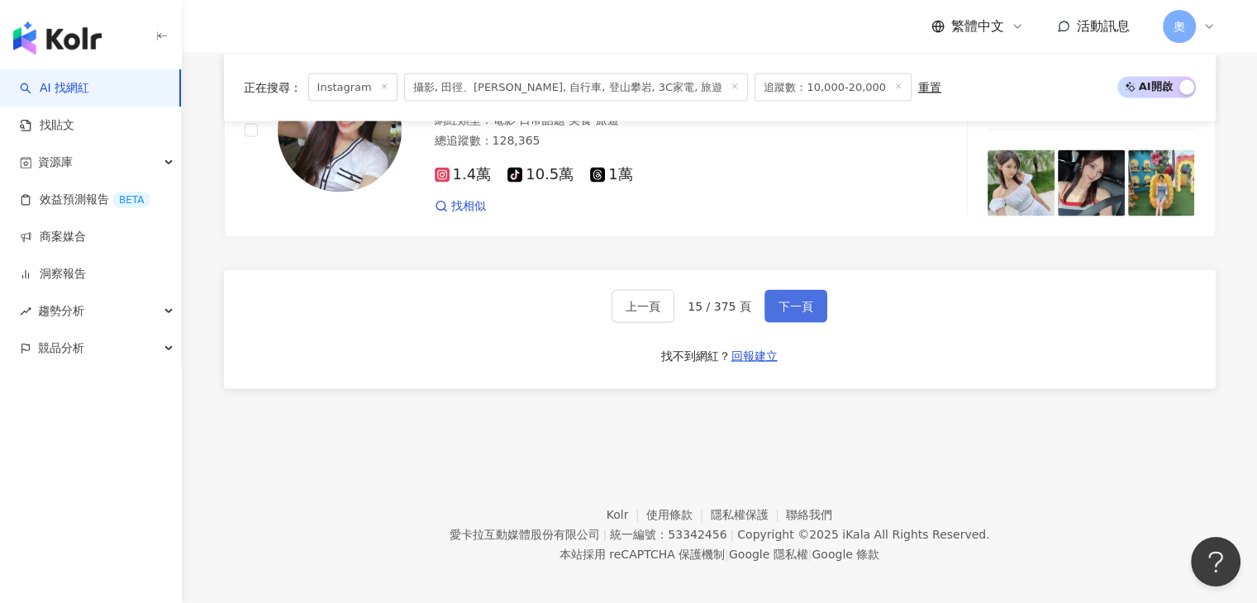
click at [798, 300] on span "下一頁" at bounding box center [795, 306] width 35 height 13
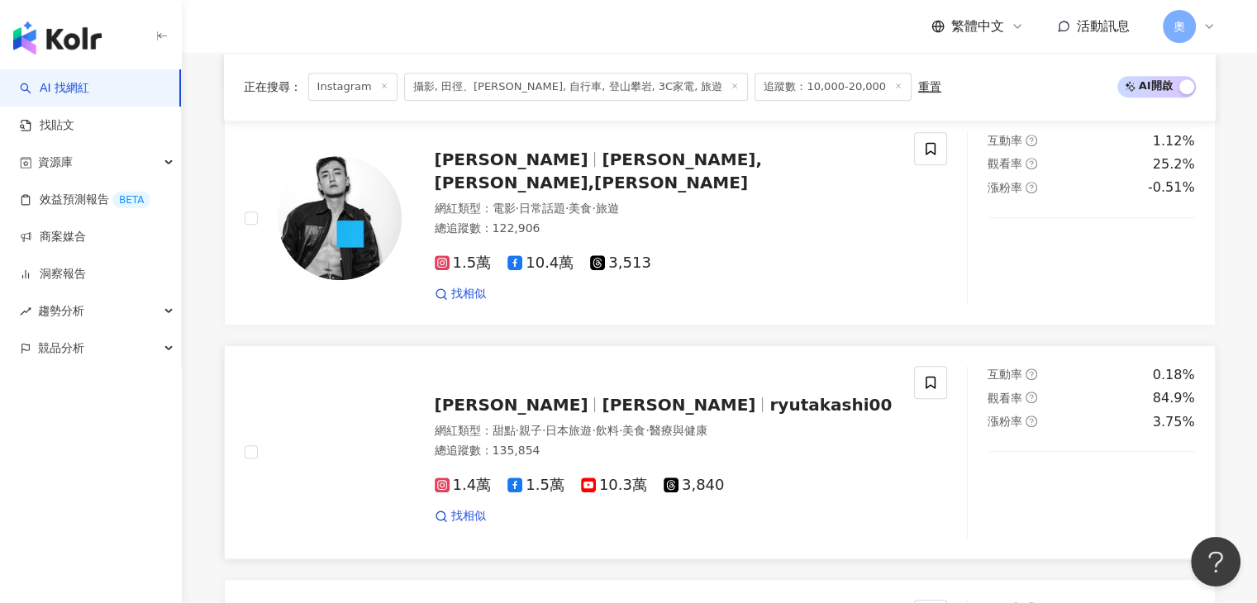
scroll to position [711, 0]
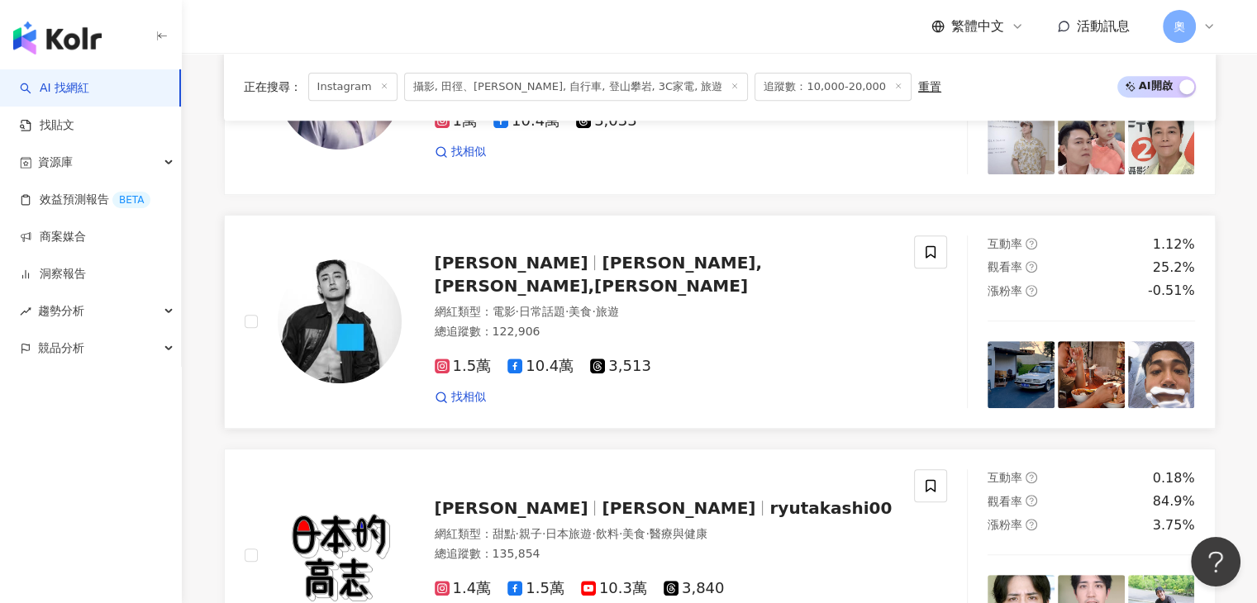
click at [549, 302] on div "趙杰 Jet Chao,杰,杰哥 網紅類型 ： 電影 · 日常話題 · 美食 · 旅遊 總追蹤數 ： 122,906 1.5萬 10.4萬 3,513 找相似" at bounding box center [648, 322] width 493 height 168
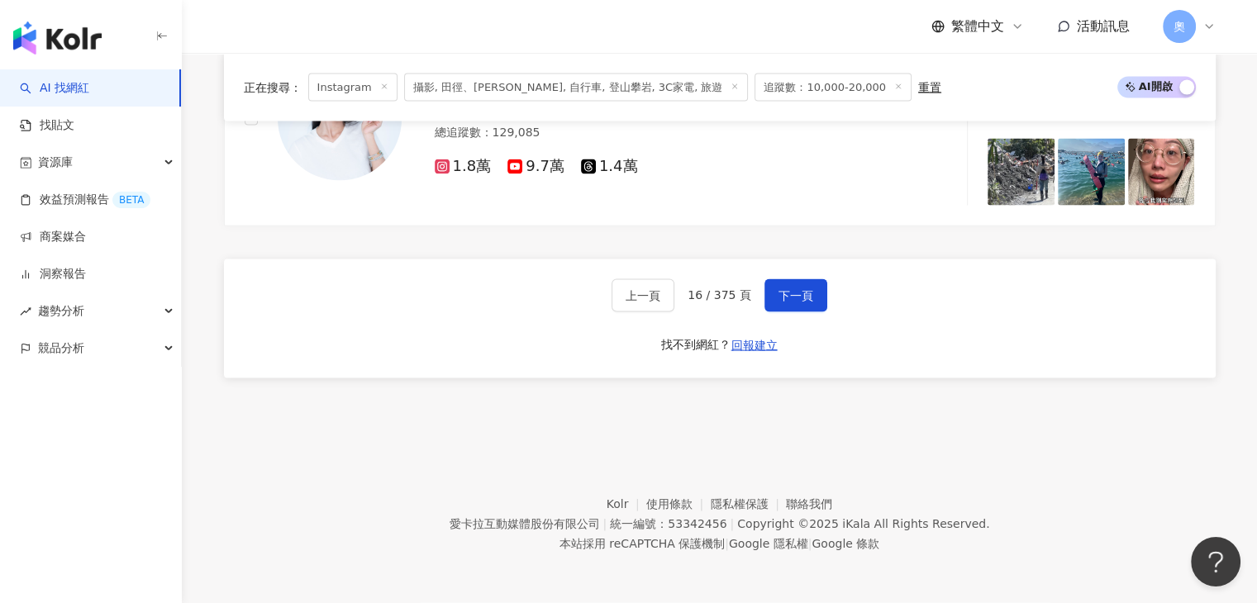
scroll to position [3272, 0]
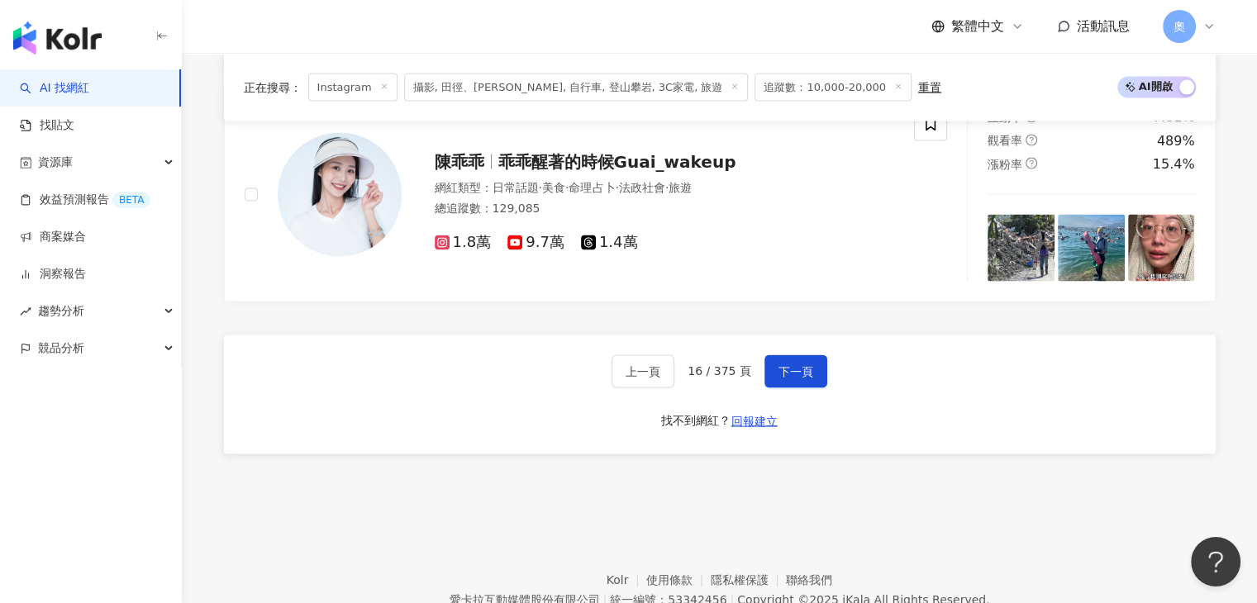
drag, startPoint x: 816, startPoint y: 381, endPoint x: 788, endPoint y: 597, distance: 218.3
click at [816, 381] on button "下一頁" at bounding box center [795, 371] width 63 height 33
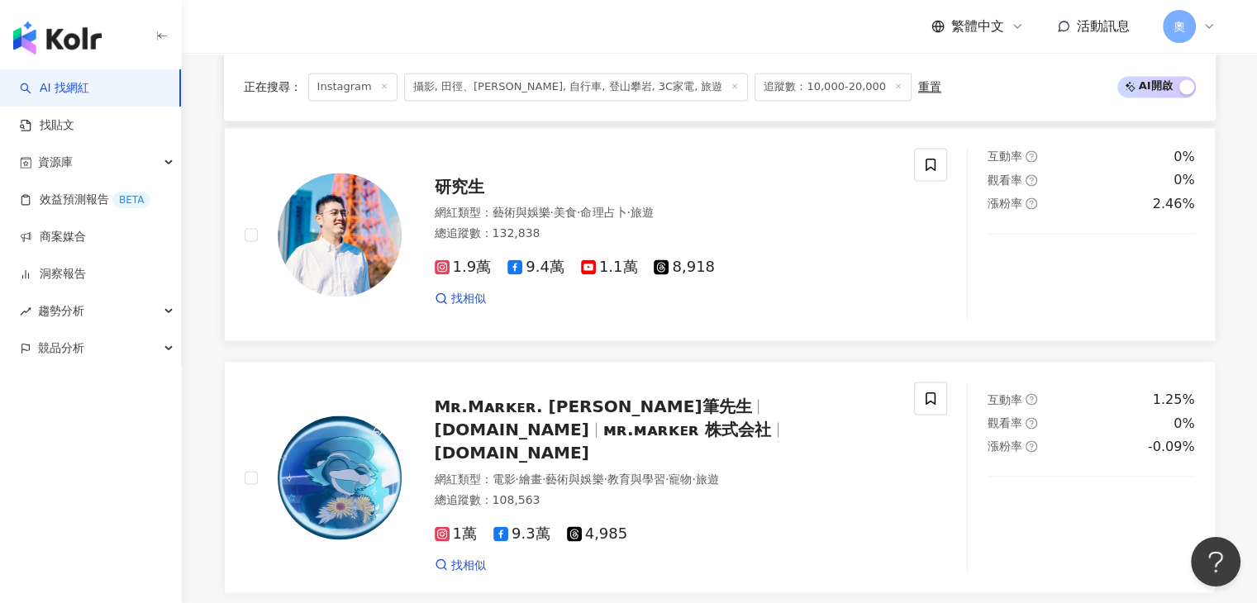
scroll to position [2763, 0]
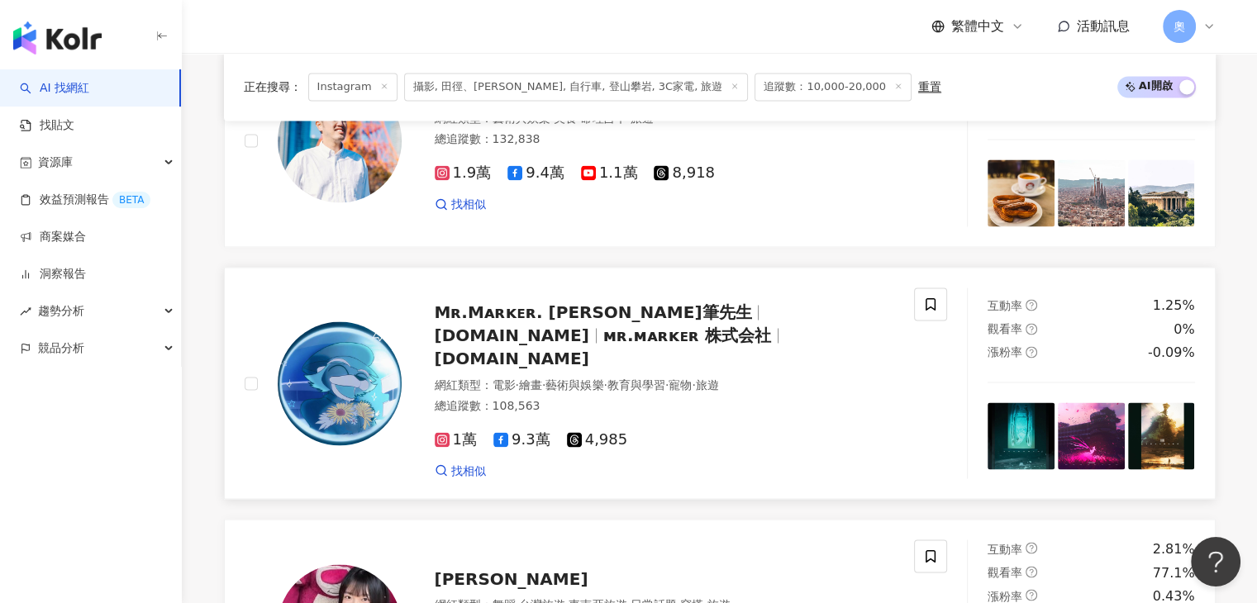
click at [731, 338] on div "Mʀ.Mᴀʀᴋᴇʀ. 麥克筆先生 MR.Marker.TW ᴍʀ.ᴍᴀʀᴋᴇʀ 株式会社 mr.marker.art" at bounding box center [665, 335] width 460 height 69
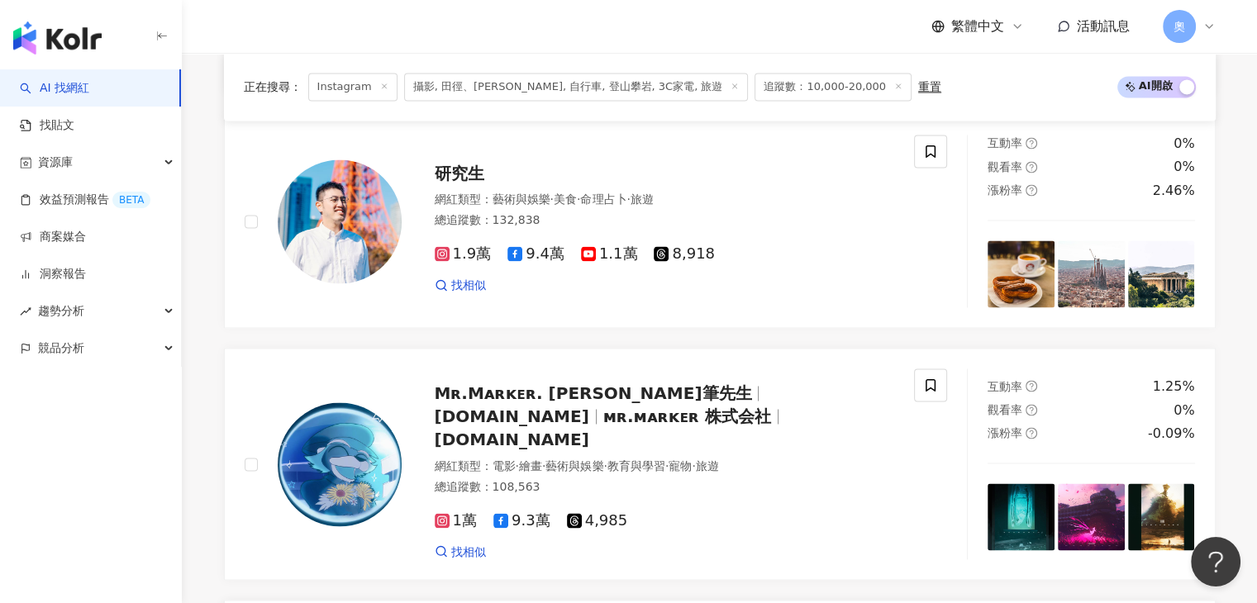
scroll to position [2598, 0]
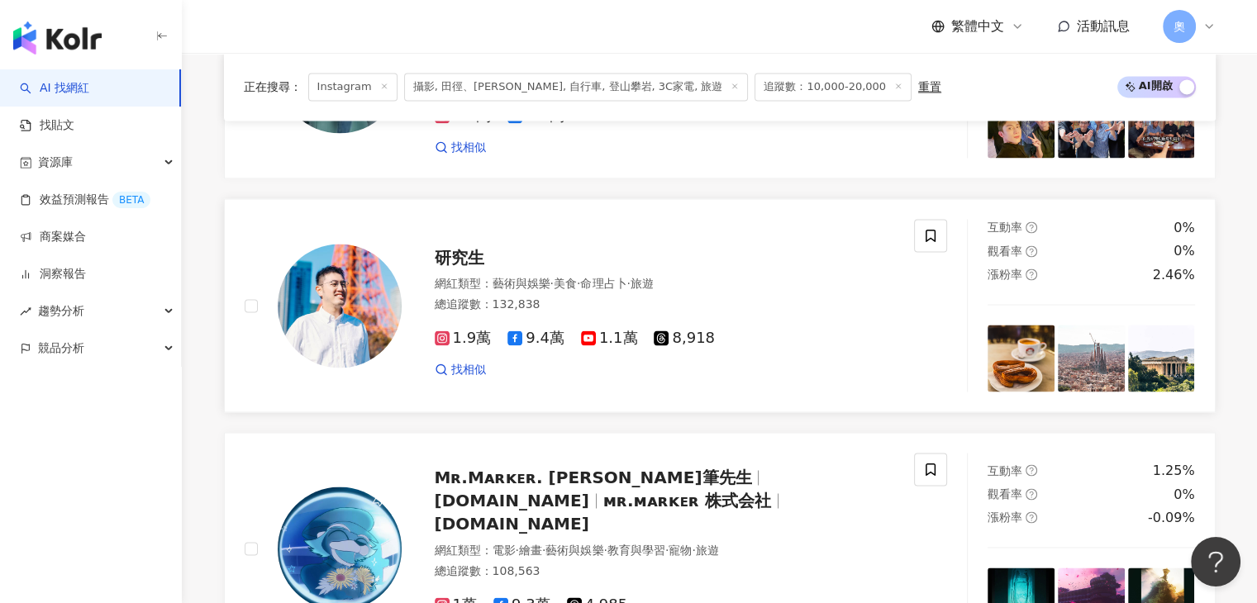
click at [565, 302] on div "網紅類型 ： 藝術與娛樂 · 美食 · 命理占卜 · 旅遊 總追蹤數 ： 132,838" at bounding box center [665, 296] width 460 height 40
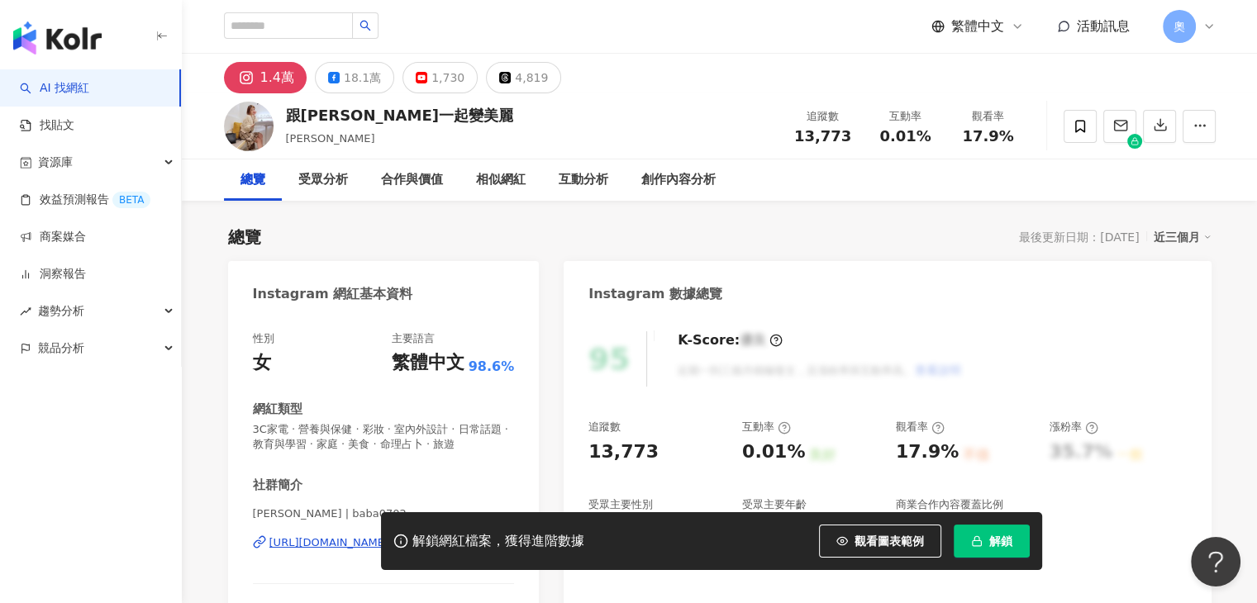
drag, startPoint x: 852, startPoint y: 40, endPoint x: 771, endPoint y: 573, distance: 538.3
click at [852, 40] on div "繁體中文 活動訊息 奧" at bounding box center [720, 26] width 992 height 53
click at [541, 245] on div "總覽 最後更新日期：2025/10/7 近三個月" at bounding box center [719, 237] width 983 height 23
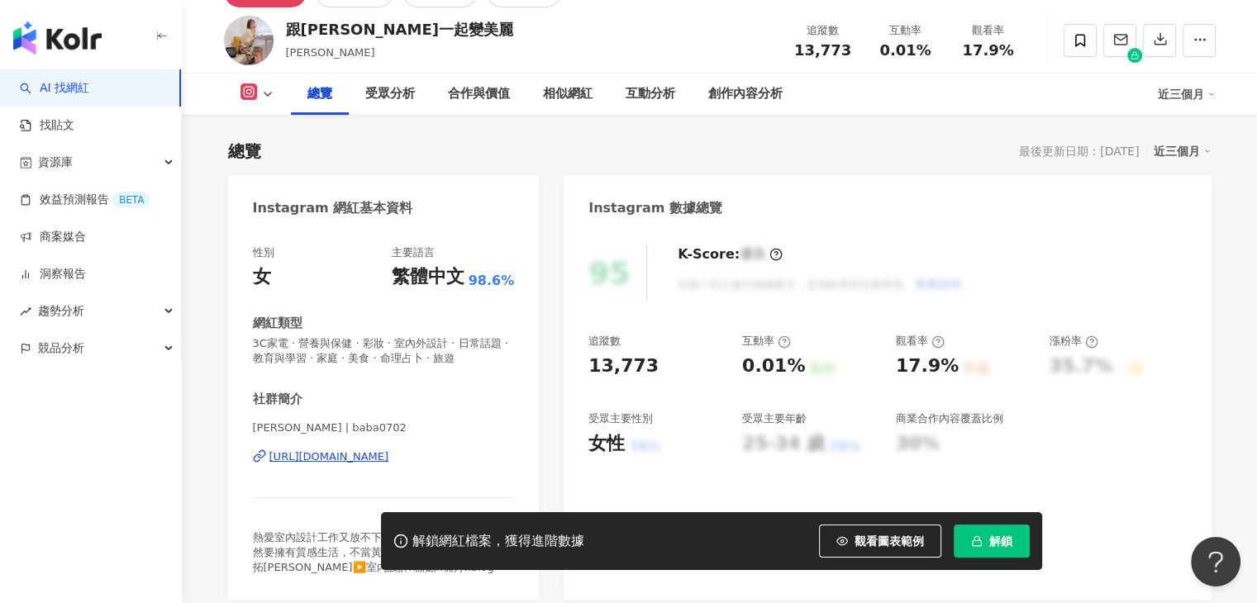
scroll to position [165, 0]
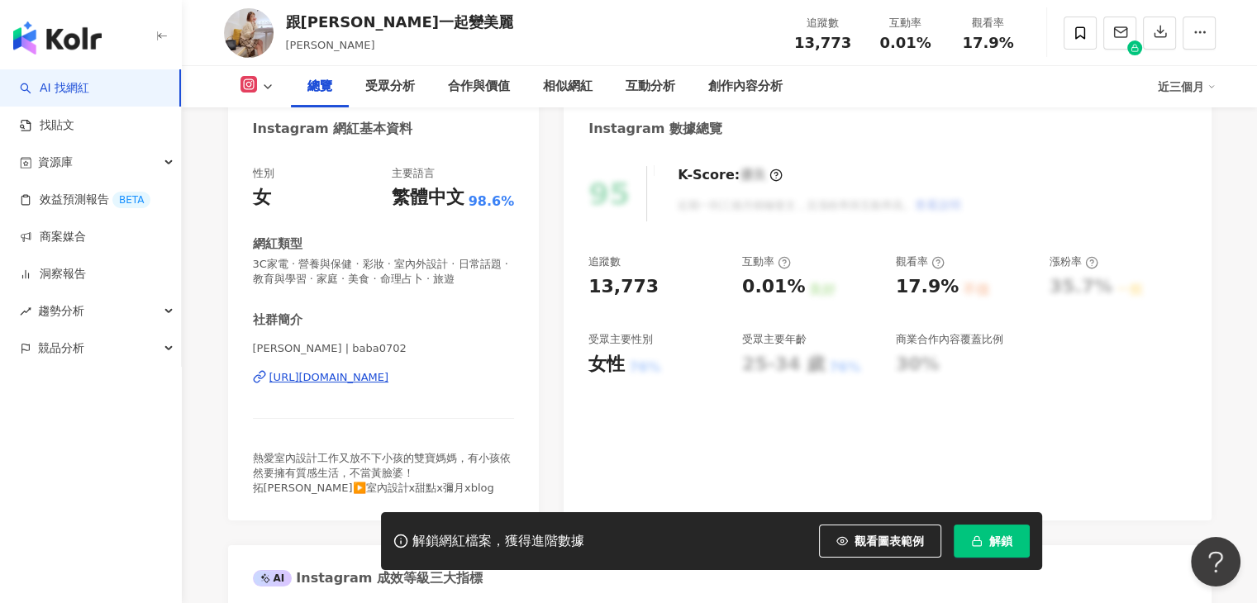
click at [389, 381] on div "https://www.instagram.com/baba0702/" at bounding box center [329, 377] width 120 height 15
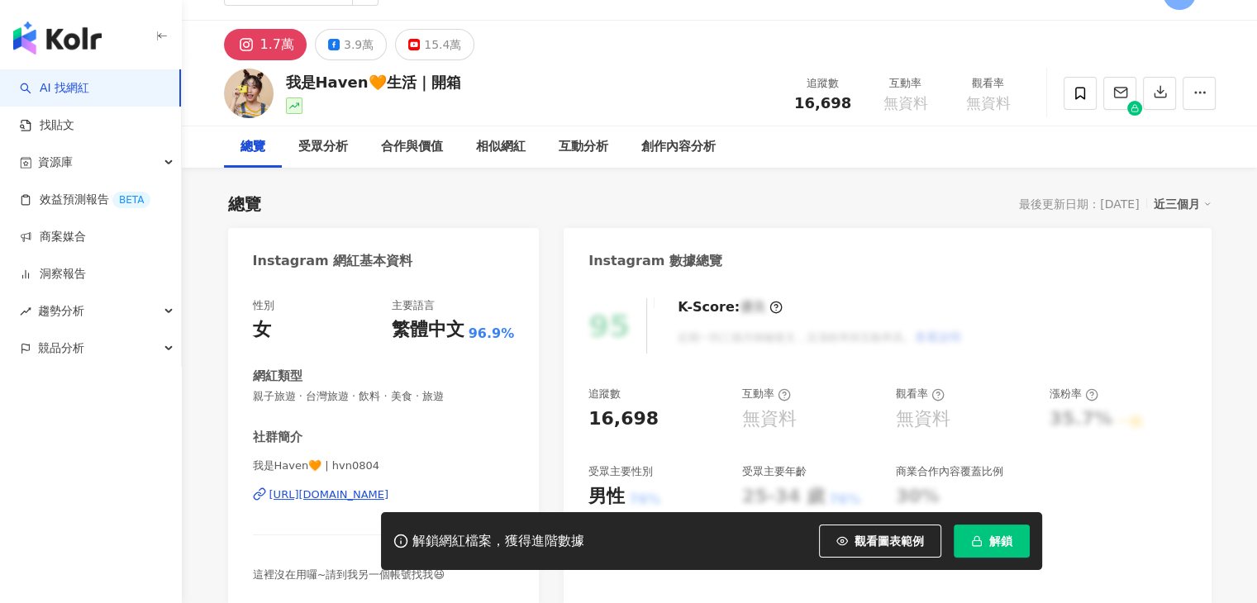
scroll to position [165, 0]
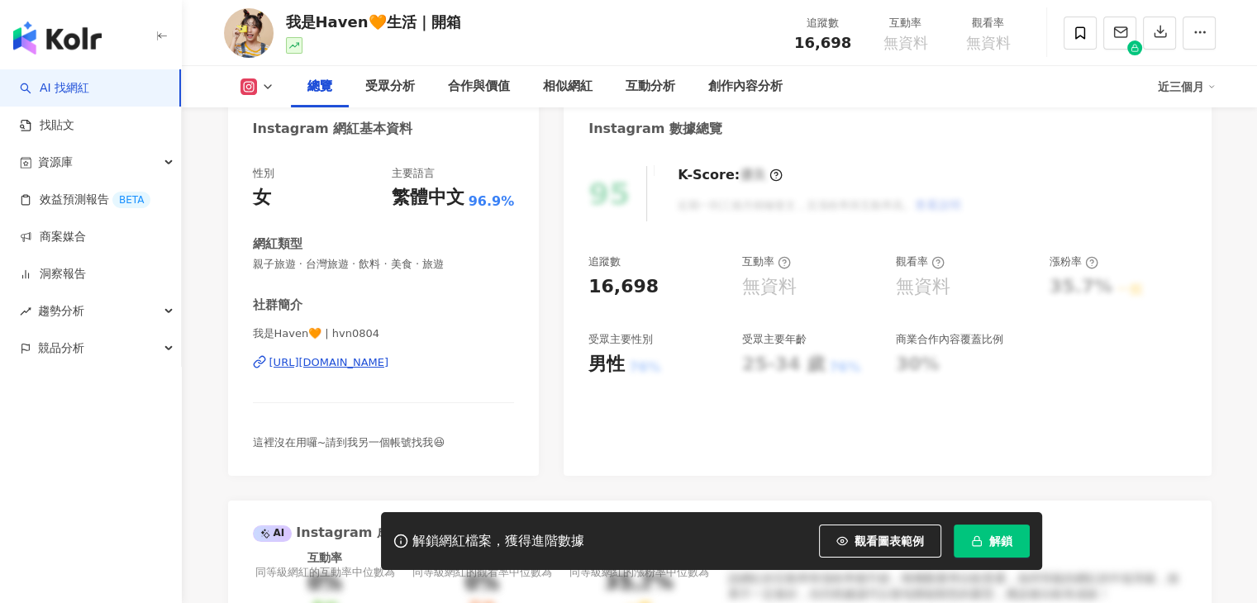
click at [389, 361] on div "https://www.instagram.com/hvn0804/" at bounding box center [329, 362] width 120 height 15
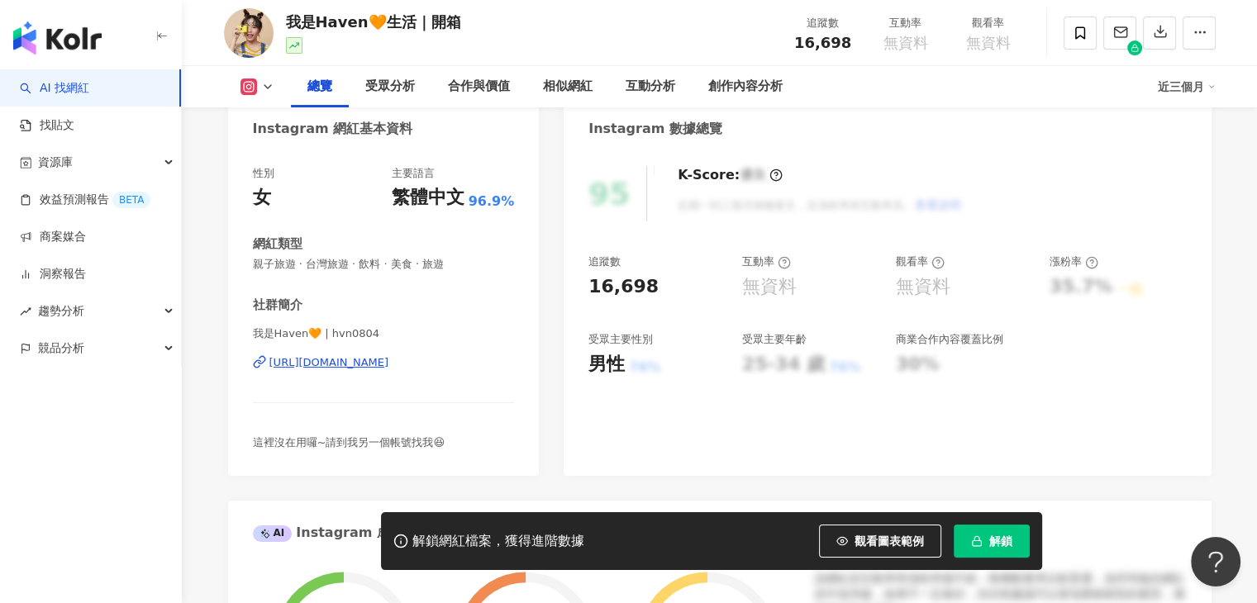
scroll to position [0, 0]
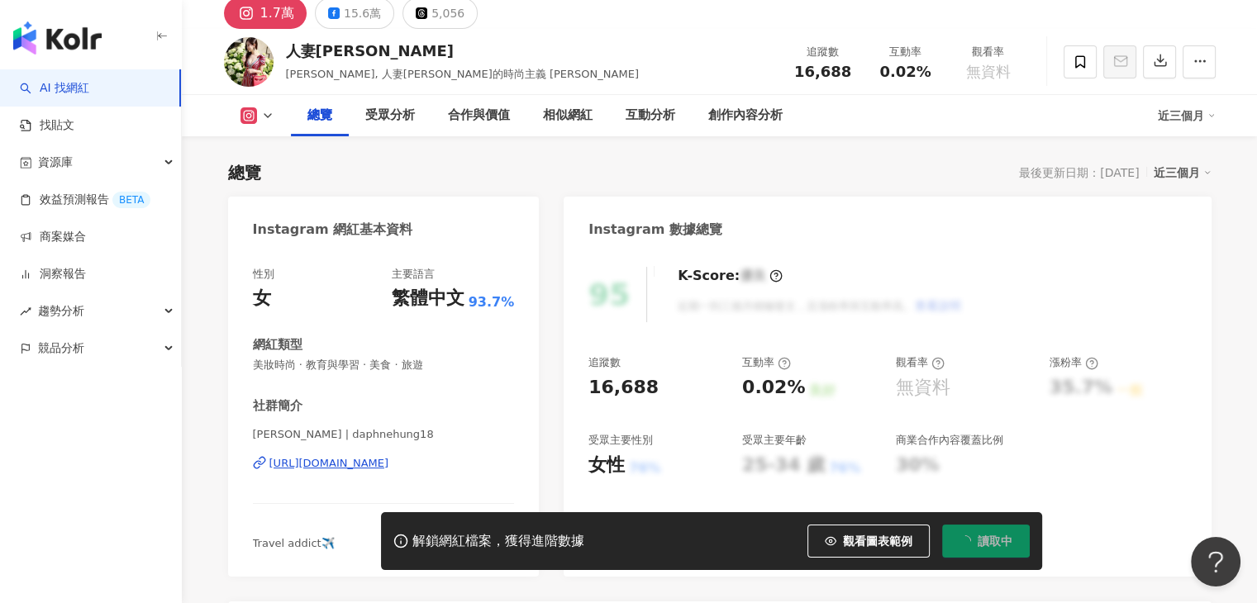
scroll to position [83, 0]
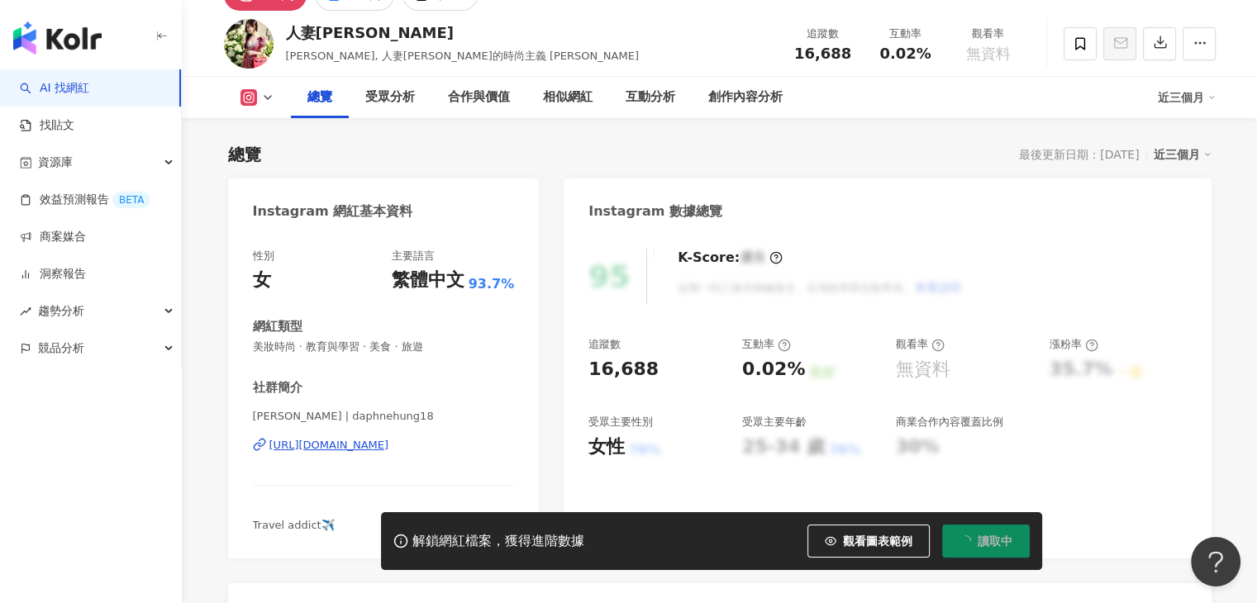
click at [389, 447] on div "[URL][DOMAIN_NAME]" at bounding box center [329, 445] width 120 height 15
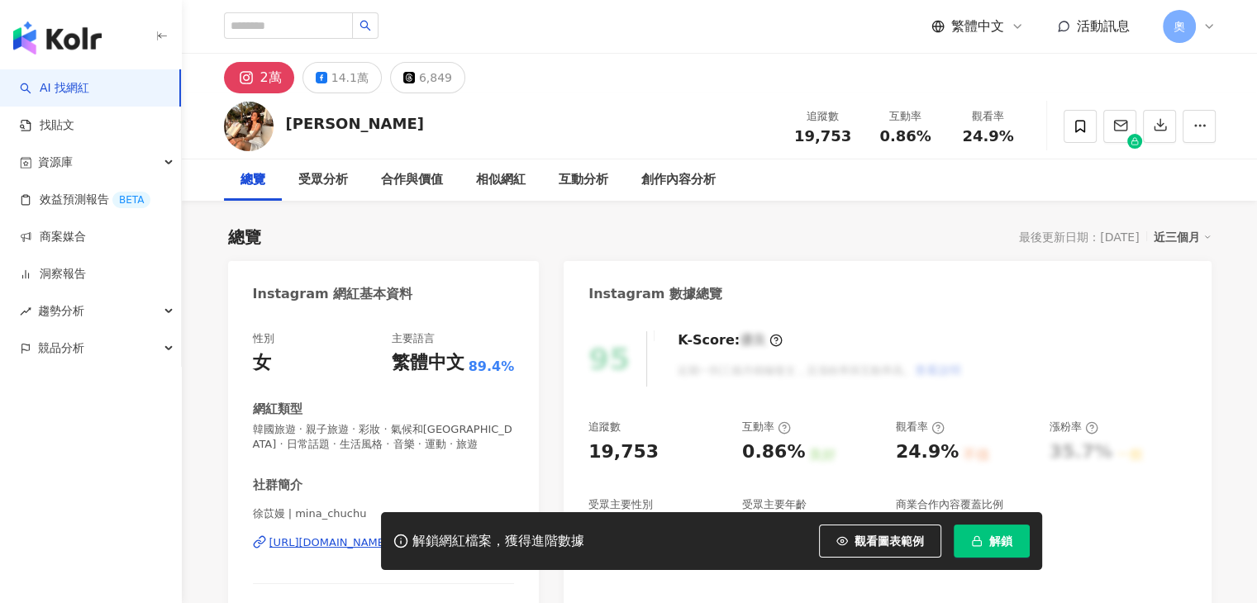
click at [389, 535] on div "https://www.instagram.com/mina_chuchu/" at bounding box center [329, 542] width 120 height 15
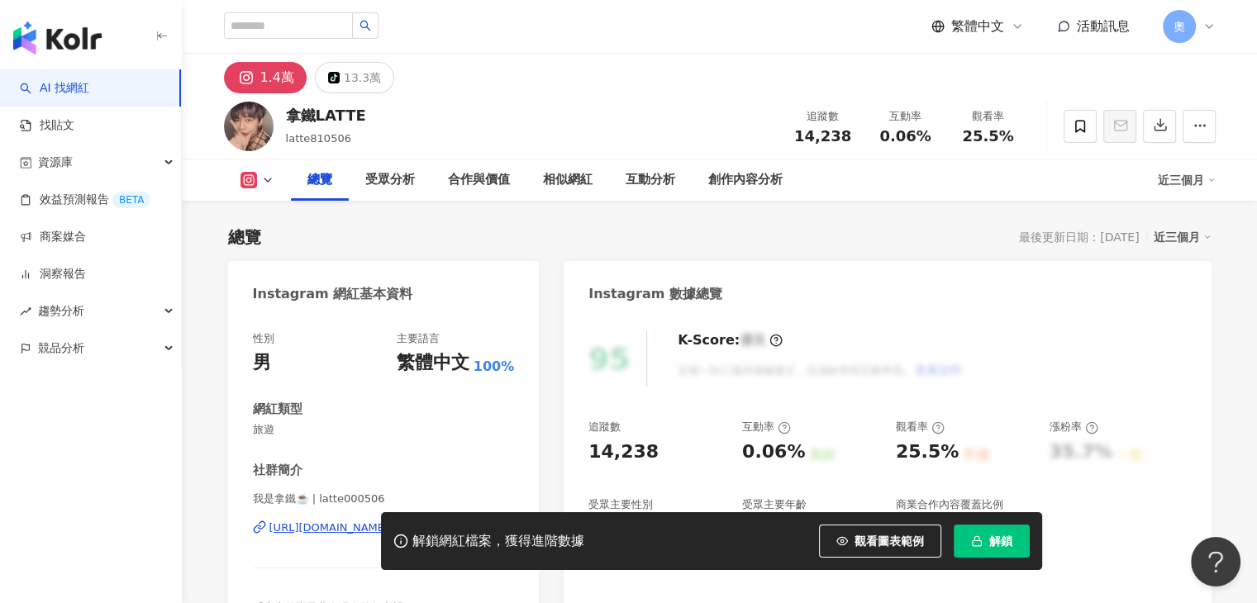
scroll to position [165, 0]
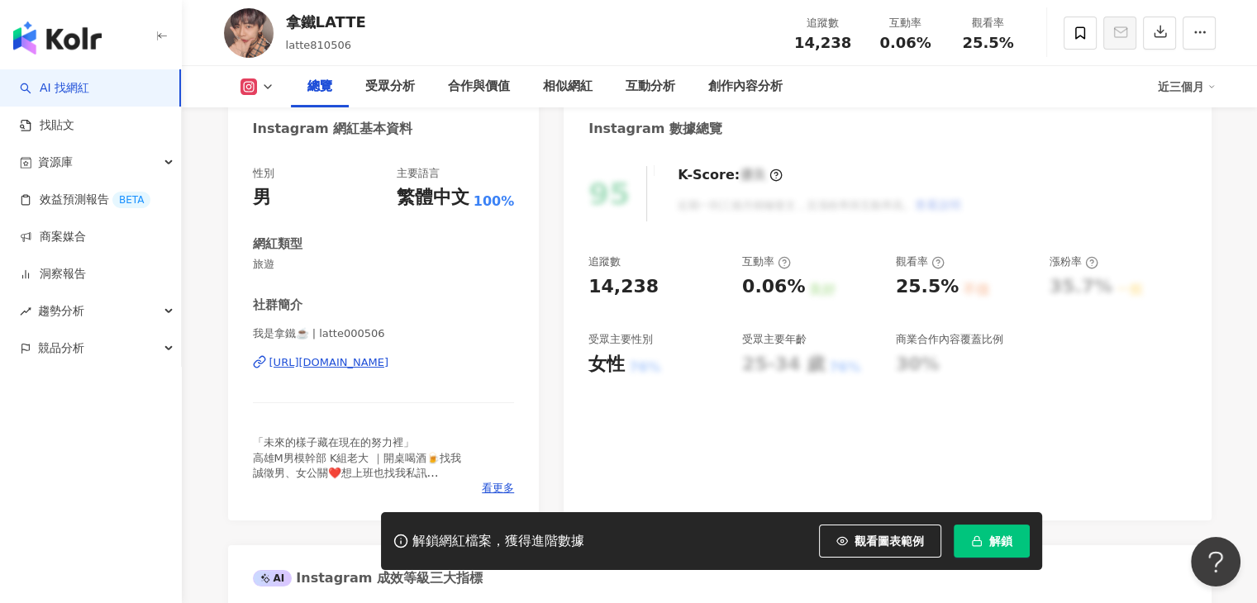
click at [389, 368] on div "https://www.instagram.com/latte000506/" at bounding box center [329, 362] width 120 height 15
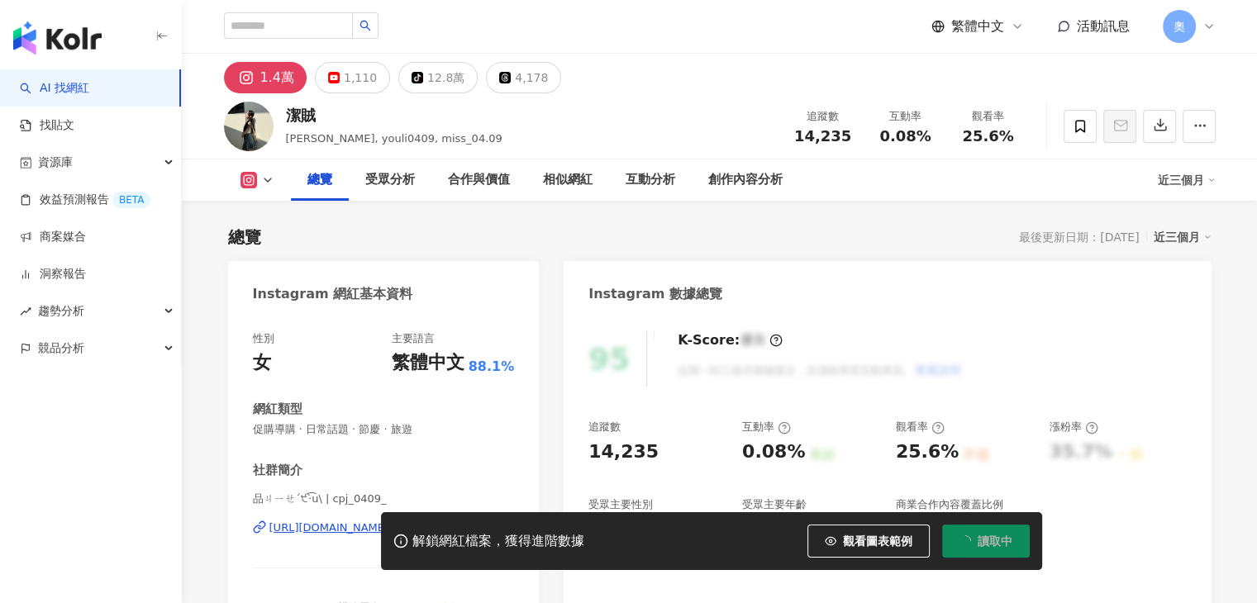
scroll to position [165, 0]
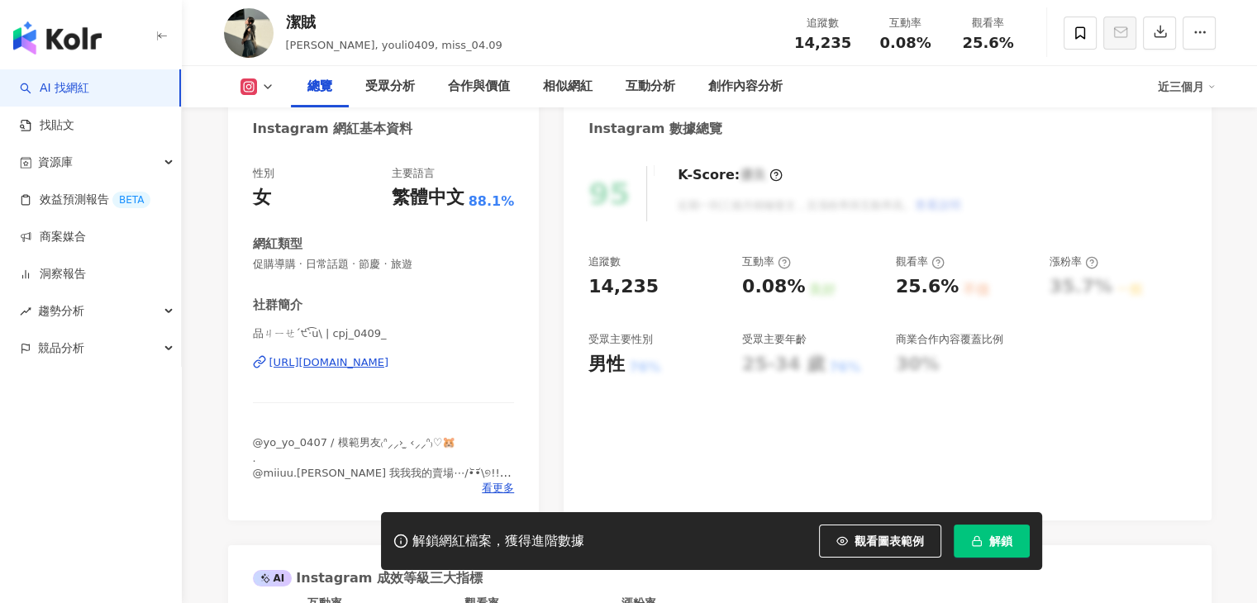
click at [389, 366] on div "https://www.instagram.com/cpj_0409_/" at bounding box center [329, 362] width 120 height 15
click at [1113, 224] on div "95 K-Score : 優良 近期一到三個月積極發文，且漲粉率與互動率高。 查看說明 追蹤數 14,235 互動率 0.08% 良好 觀看率 25.6% 不…" at bounding box center [887, 335] width 647 height 371
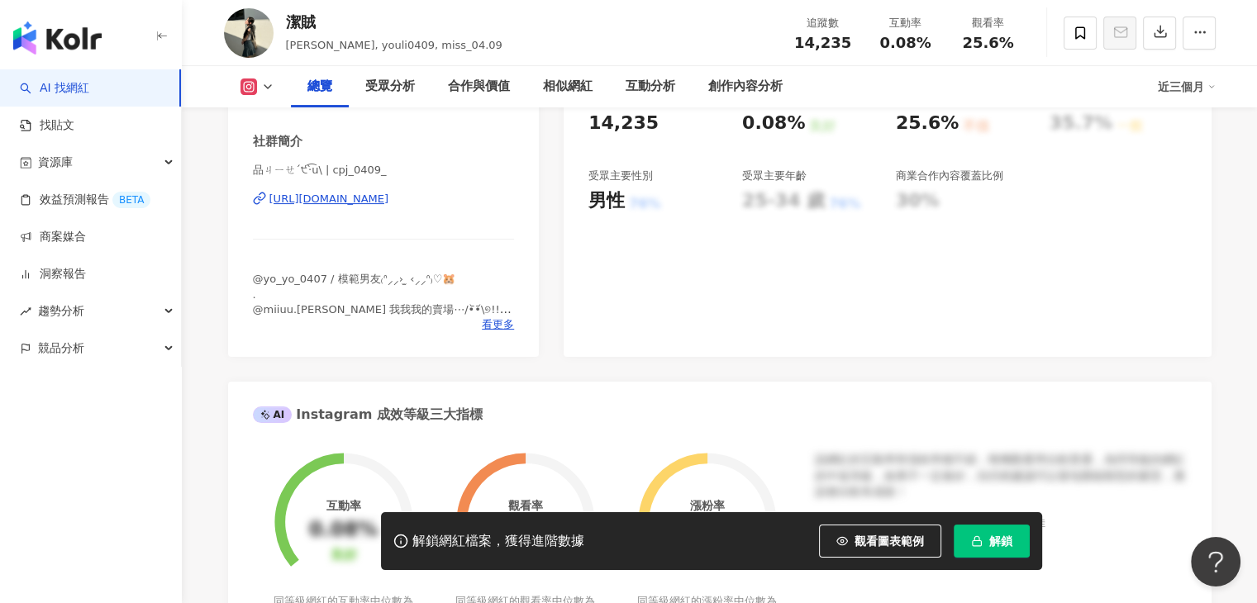
scroll to position [331, 0]
click at [389, 199] on div "https://www.instagram.com/cpj_0409_/" at bounding box center [329, 197] width 120 height 15
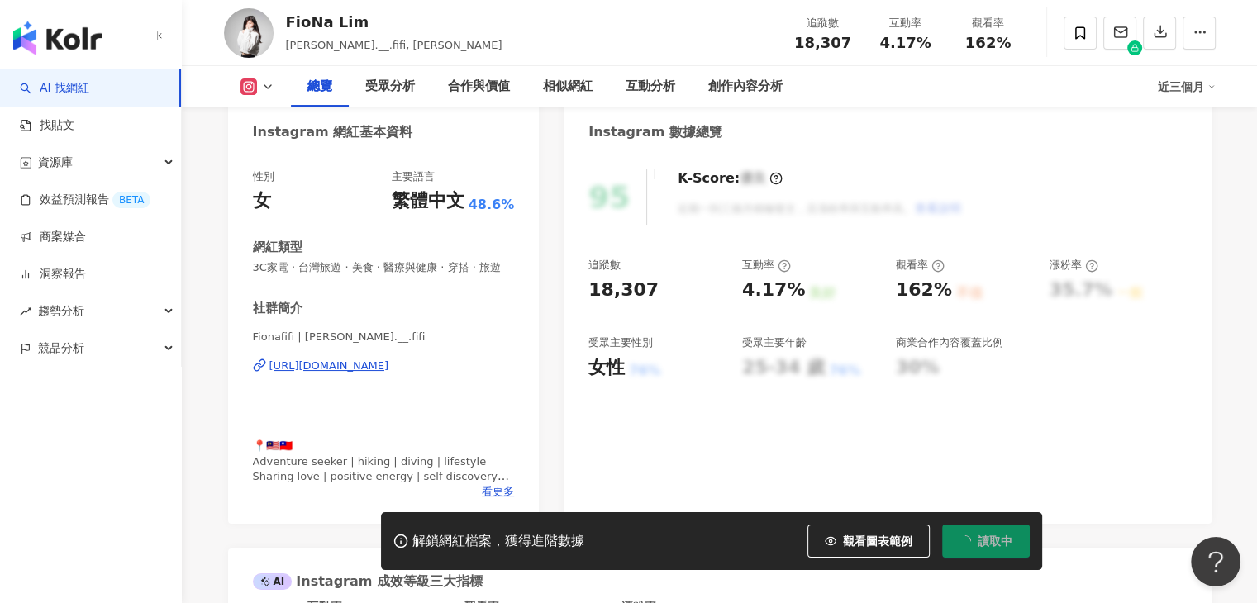
scroll to position [165, 0]
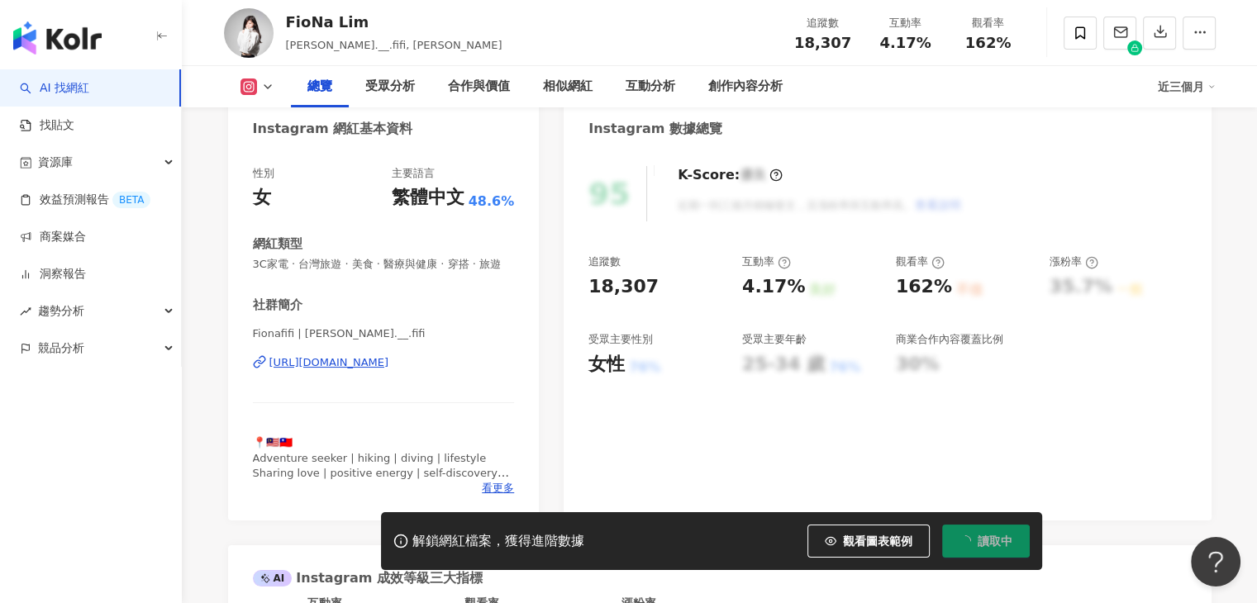
click at [370, 370] on div "[URL][DOMAIN_NAME]" at bounding box center [329, 362] width 120 height 15
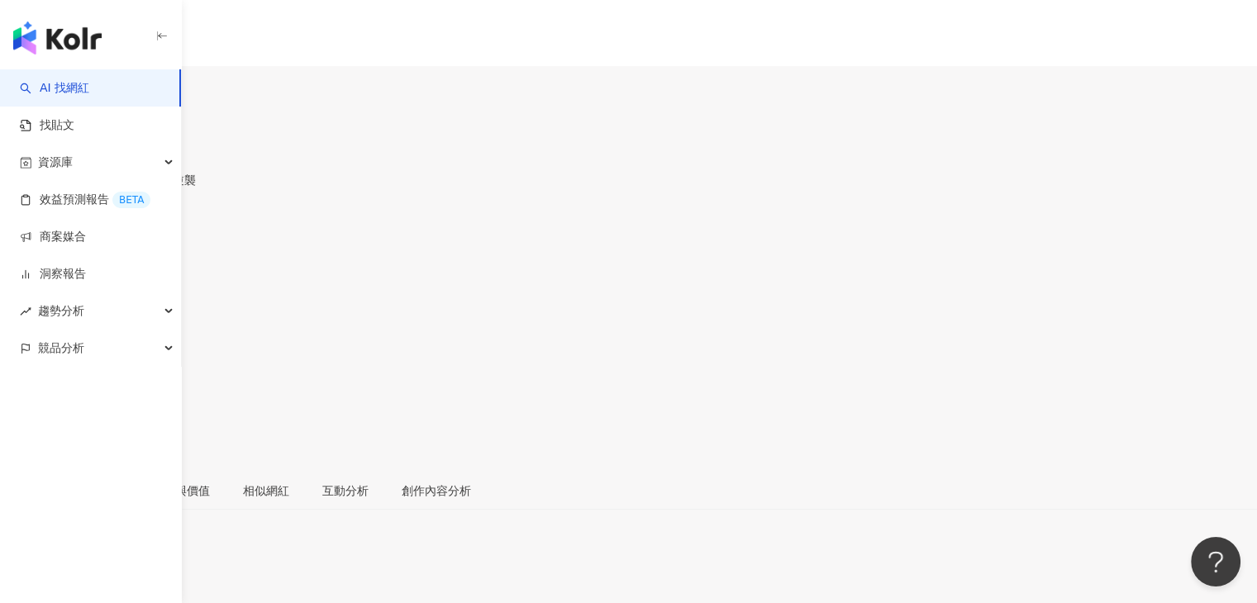
drag, startPoint x: 1239, startPoint y: 235, endPoint x: 1199, endPoint y: 2, distance: 235.7
click at [145, 392] on div "https://www.instagram.com/amber1013x/" at bounding box center [81, 398] width 129 height 13
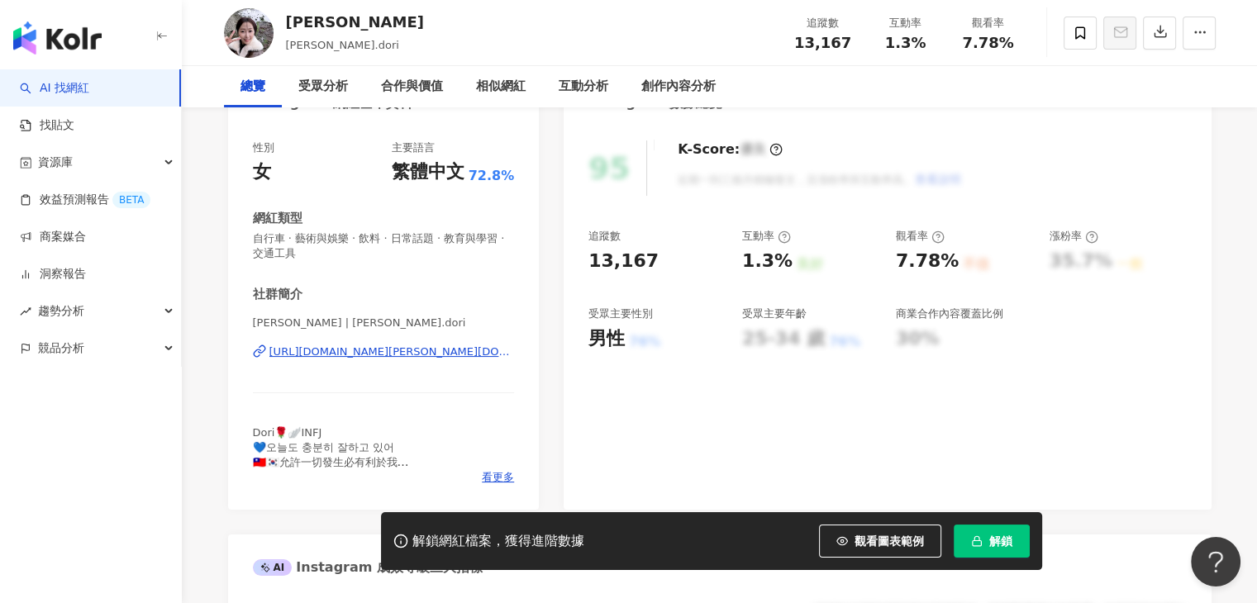
scroll to position [248, 0]
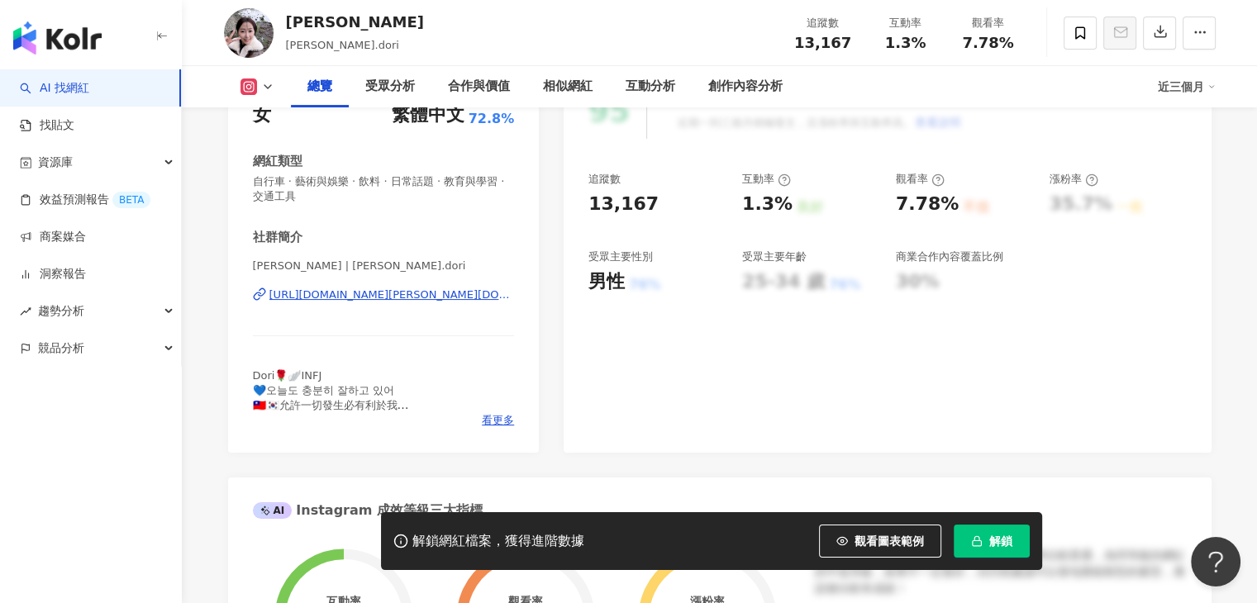
click at [403, 292] on div "https://www.instagram.com/lin.dori/" at bounding box center [391, 295] width 245 height 15
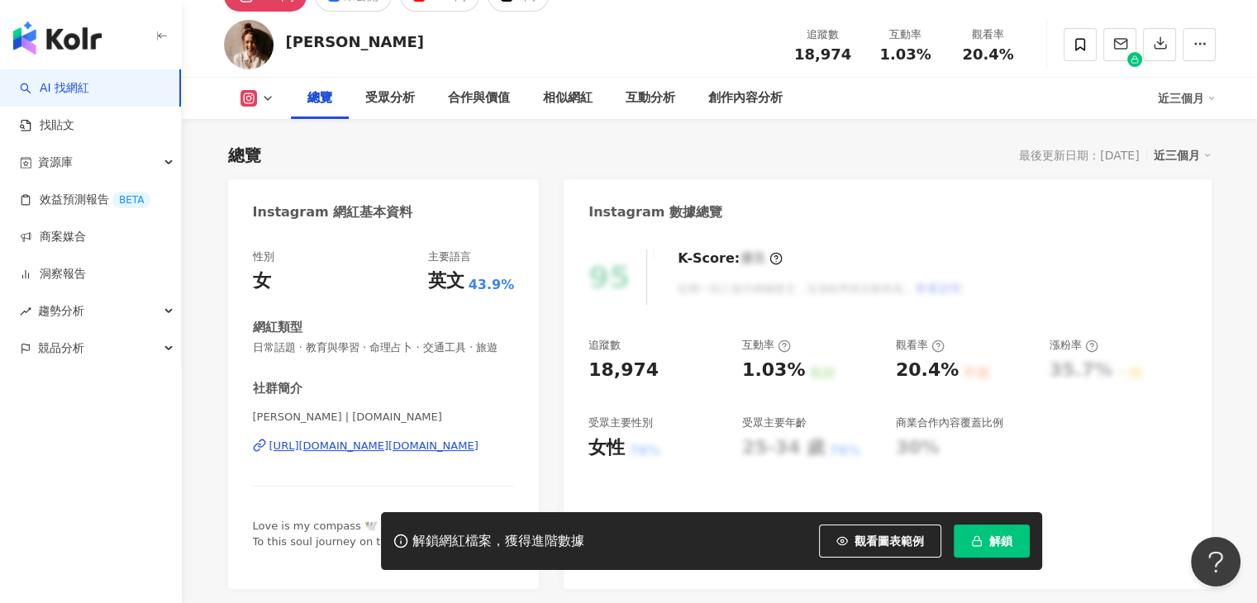
scroll to position [165, 0]
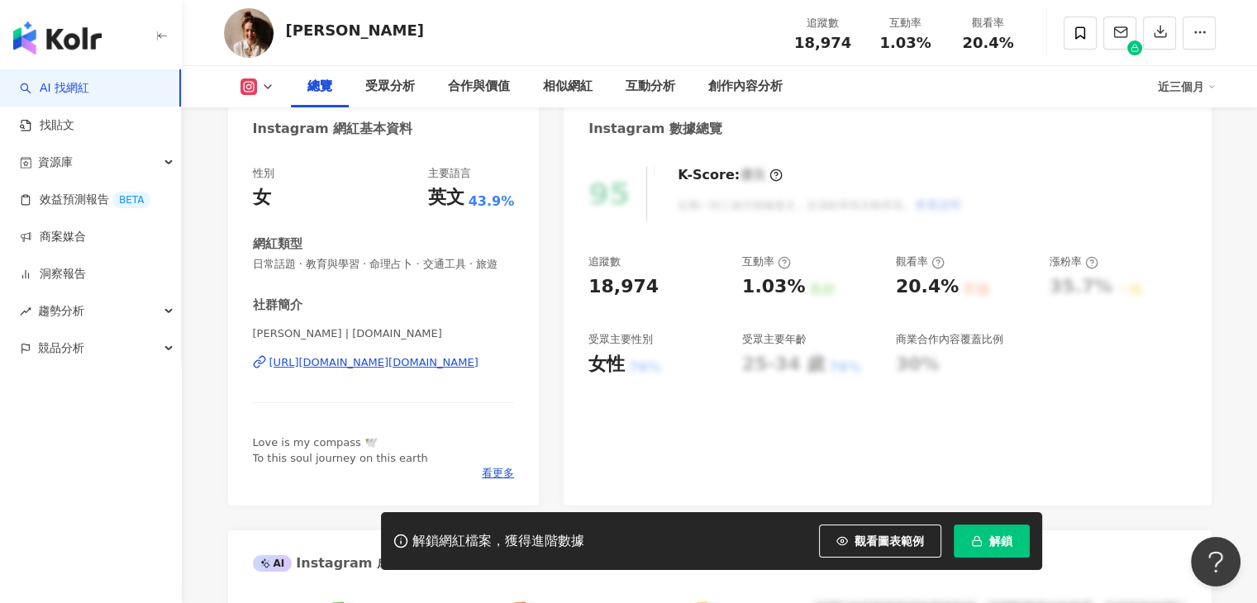
click at [439, 370] on div "[URL][DOMAIN_NAME][DOMAIN_NAME]" at bounding box center [373, 362] width 209 height 15
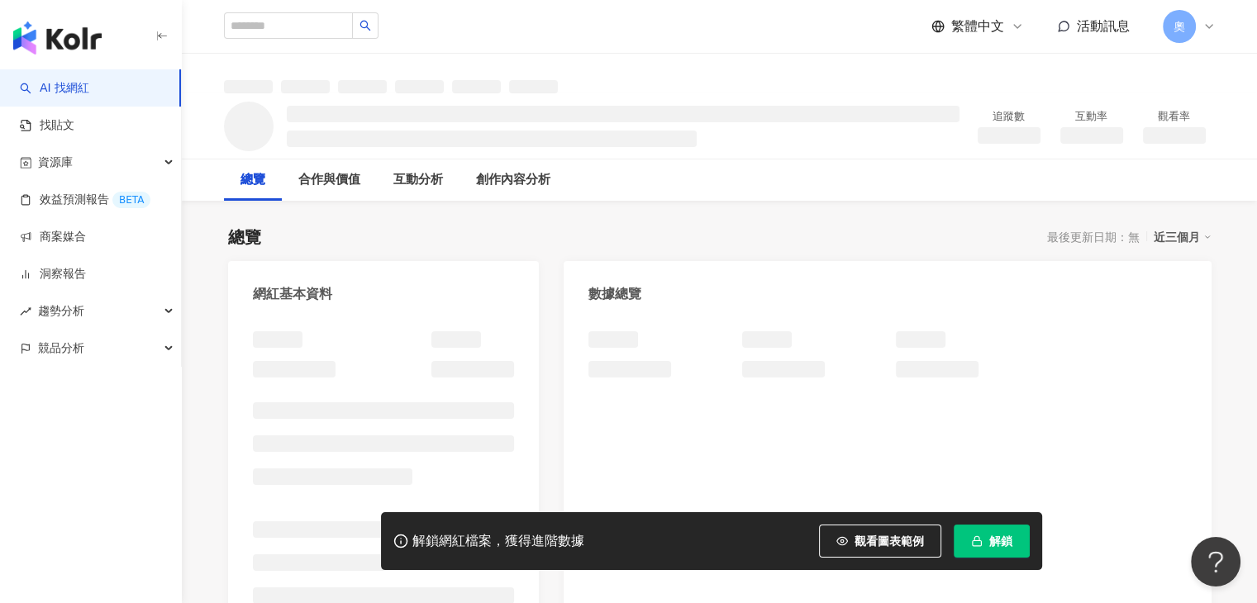
click at [480, 364] on li at bounding box center [472, 369] width 83 height 17
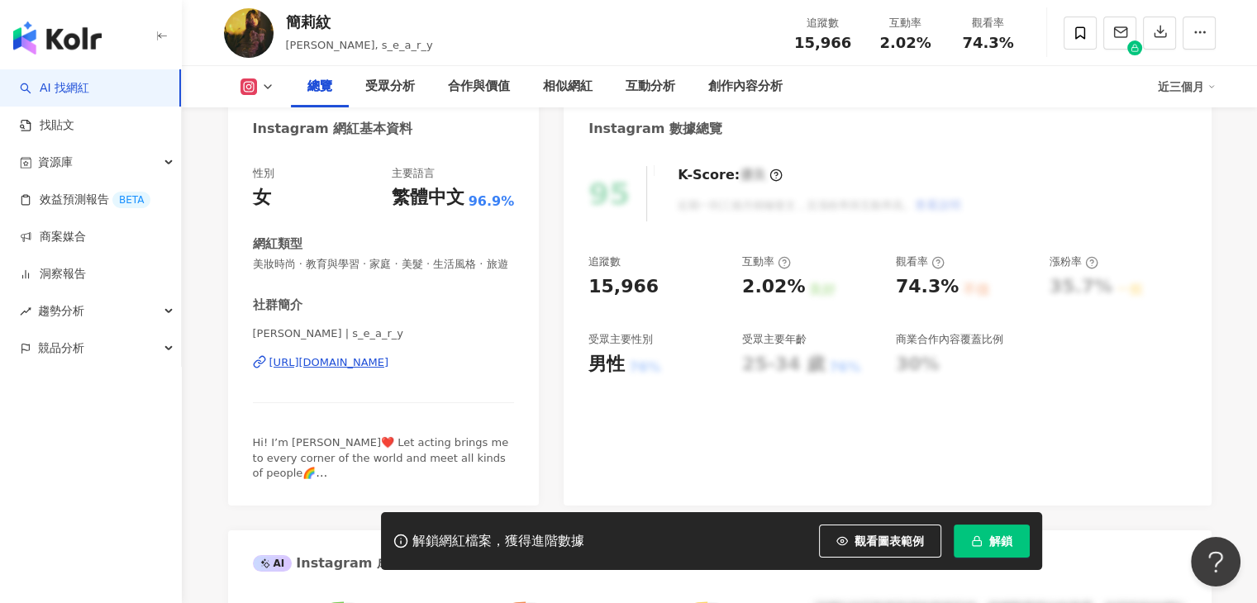
click at [389, 370] on div "https://www.instagram.com/s_e_a_r_y/" at bounding box center [329, 362] width 120 height 15
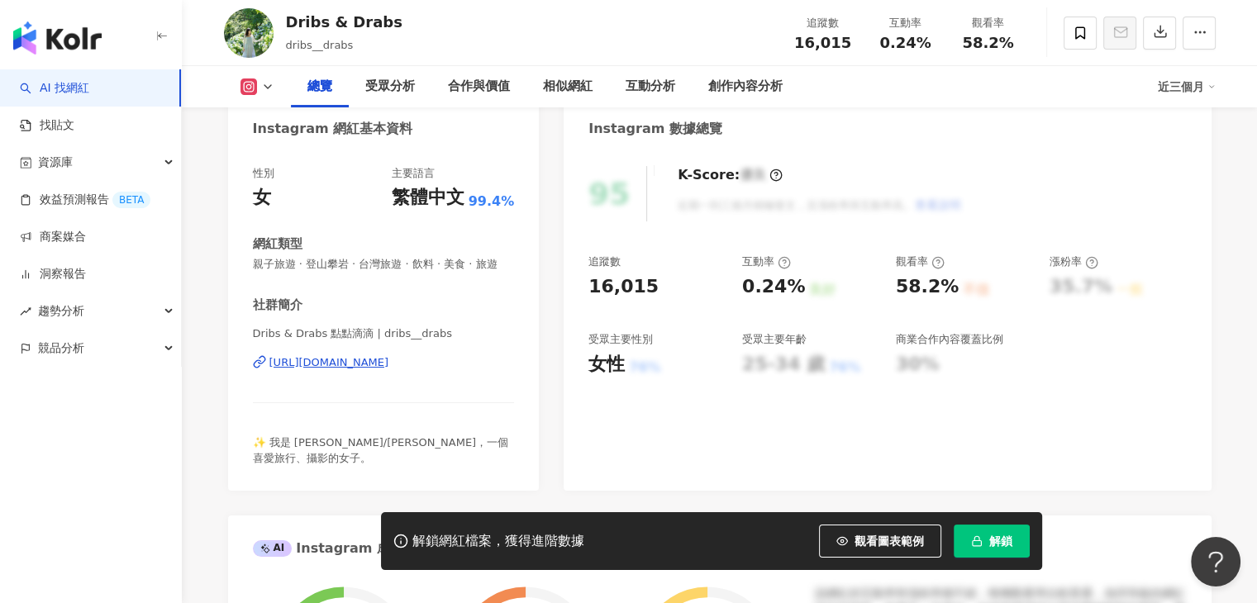
click at [389, 370] on div "https://www.instagram.com/dribs__drabs/" at bounding box center [329, 362] width 120 height 15
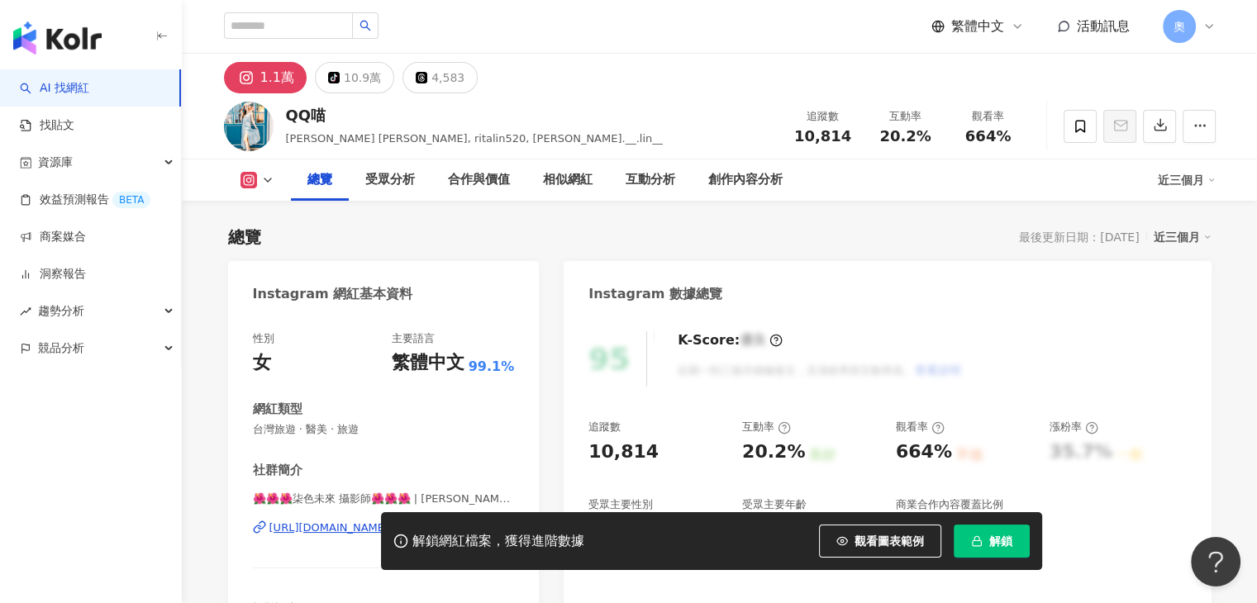
click at [473, 521] on div "[URL][DOMAIN_NAME][PERSON_NAME]" at bounding box center [373, 528] width 209 height 15
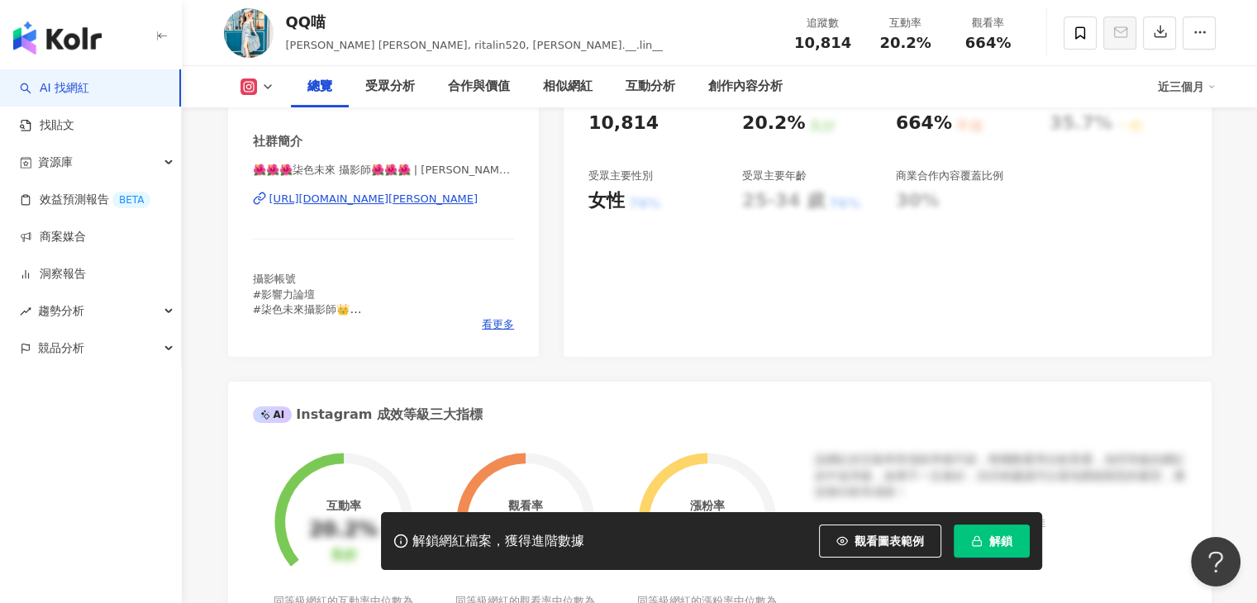
scroll to position [331, 0]
click at [453, 199] on div "https://www.instagram.com/rita.__.lin__photography/" at bounding box center [373, 197] width 209 height 15
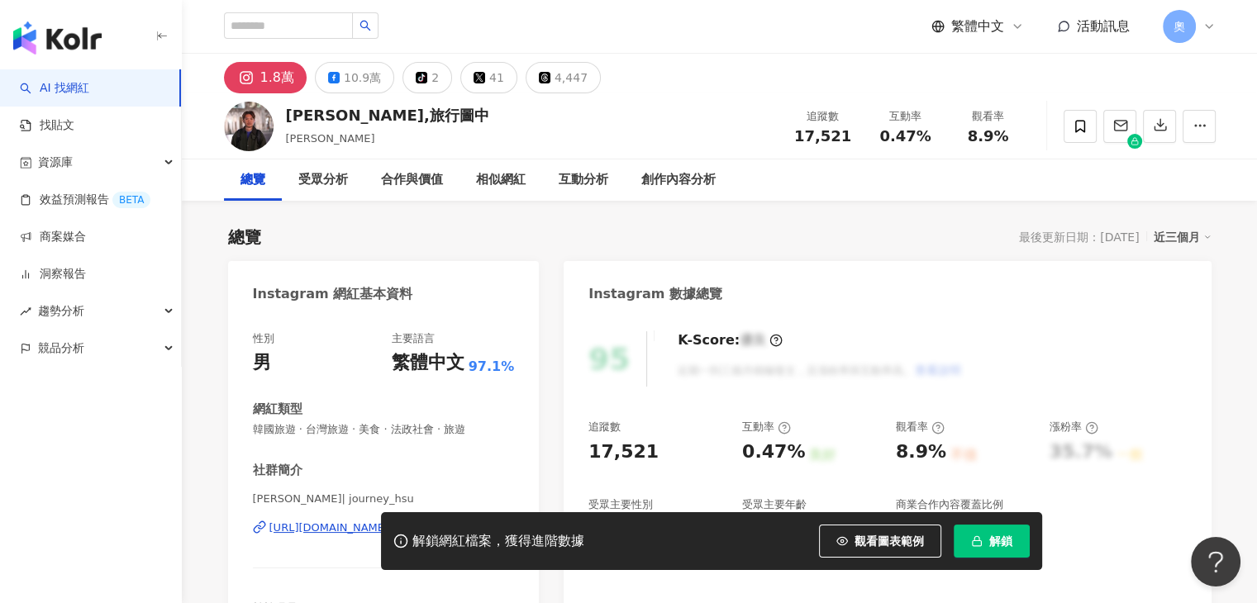
click at [389, 521] on div "https://www.instagram.com/journey_hsu/" at bounding box center [329, 528] width 120 height 15
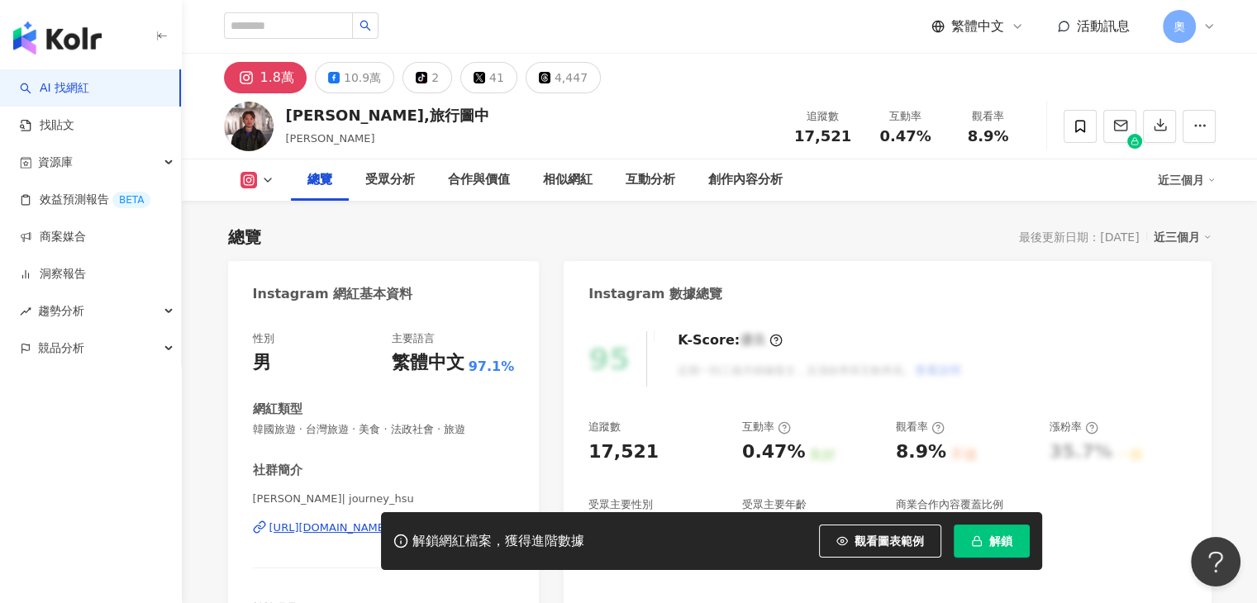
scroll to position [83, 0]
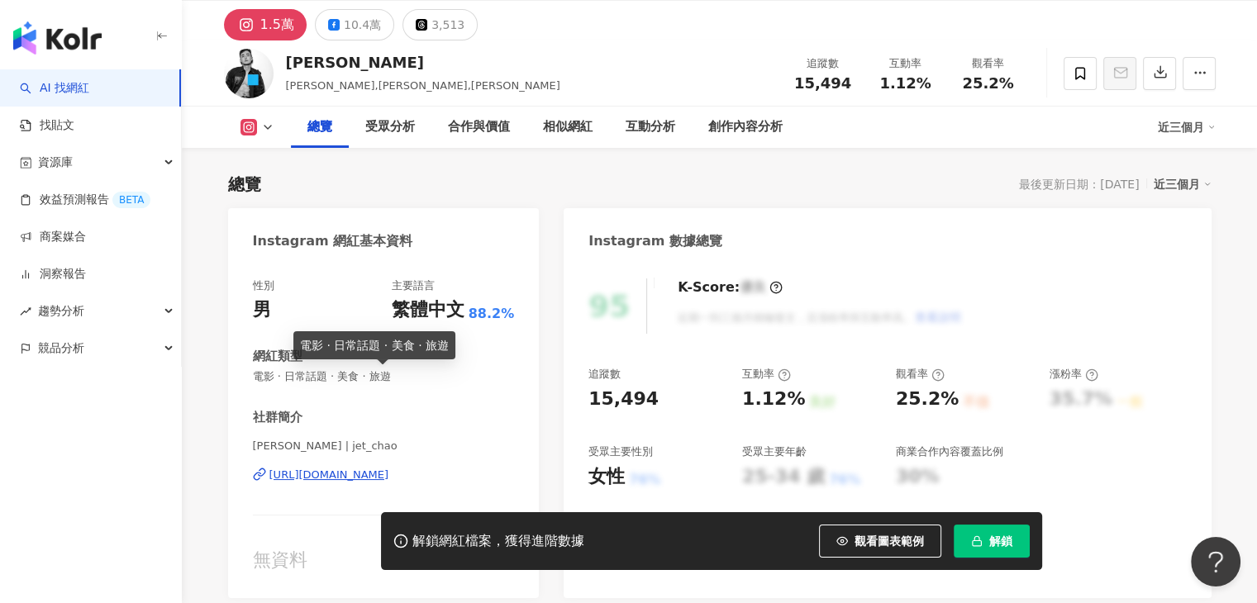
scroll to position [83, 0]
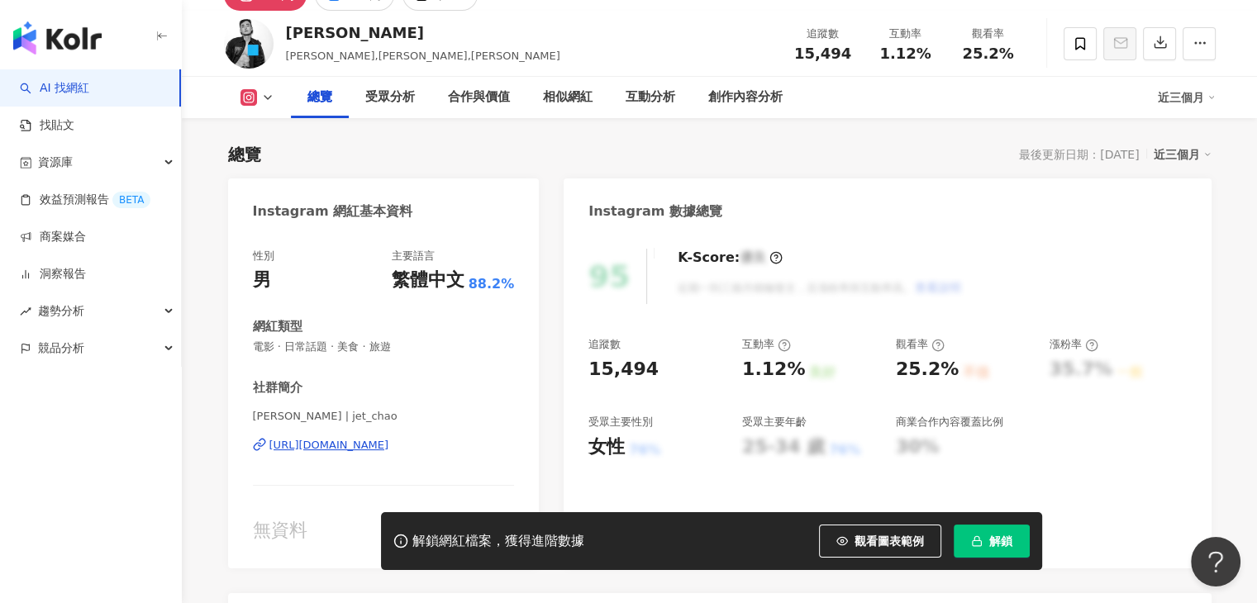
click at [389, 447] on div "https://www.instagram.com/jet_chao/" at bounding box center [329, 445] width 120 height 15
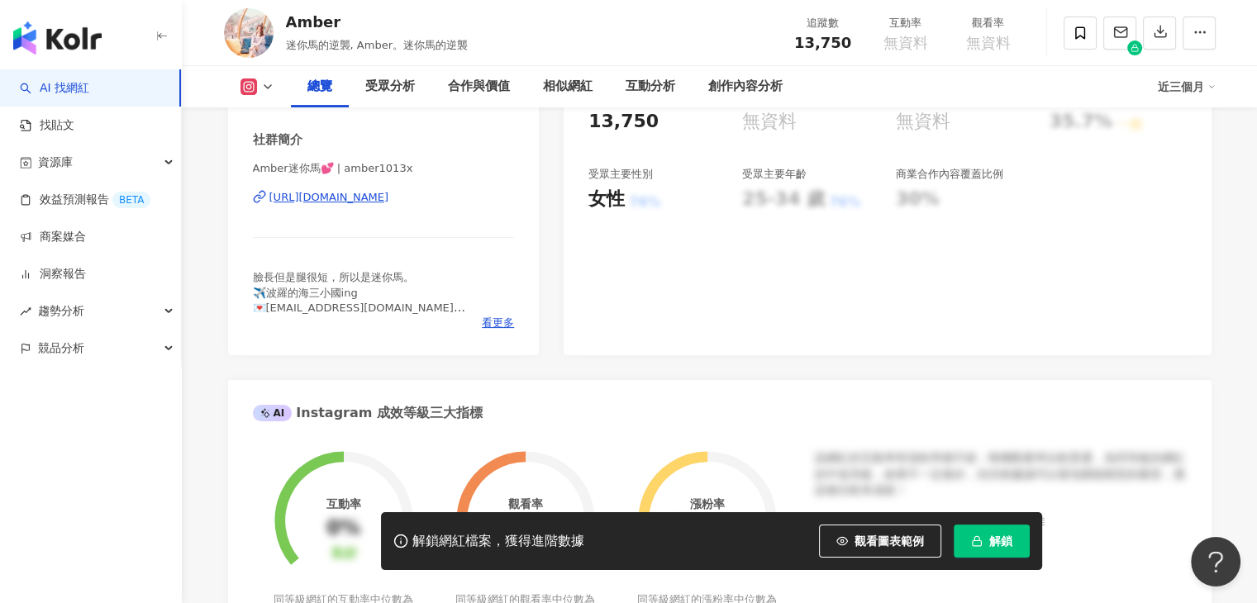
scroll to position [331, 0]
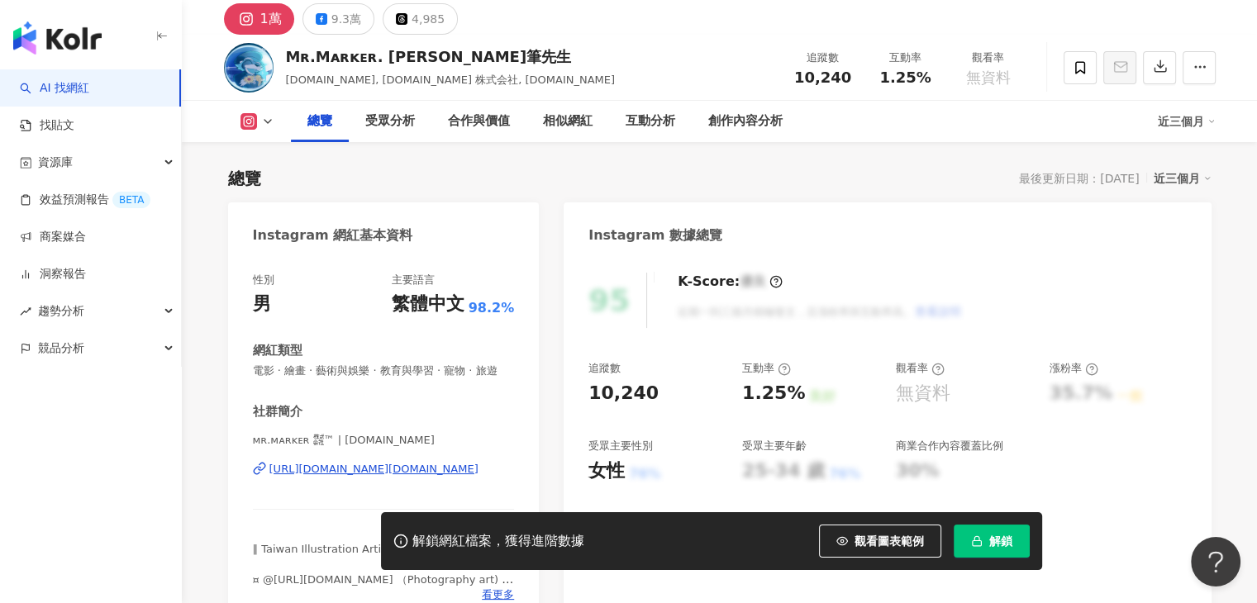
scroll to position [165, 0]
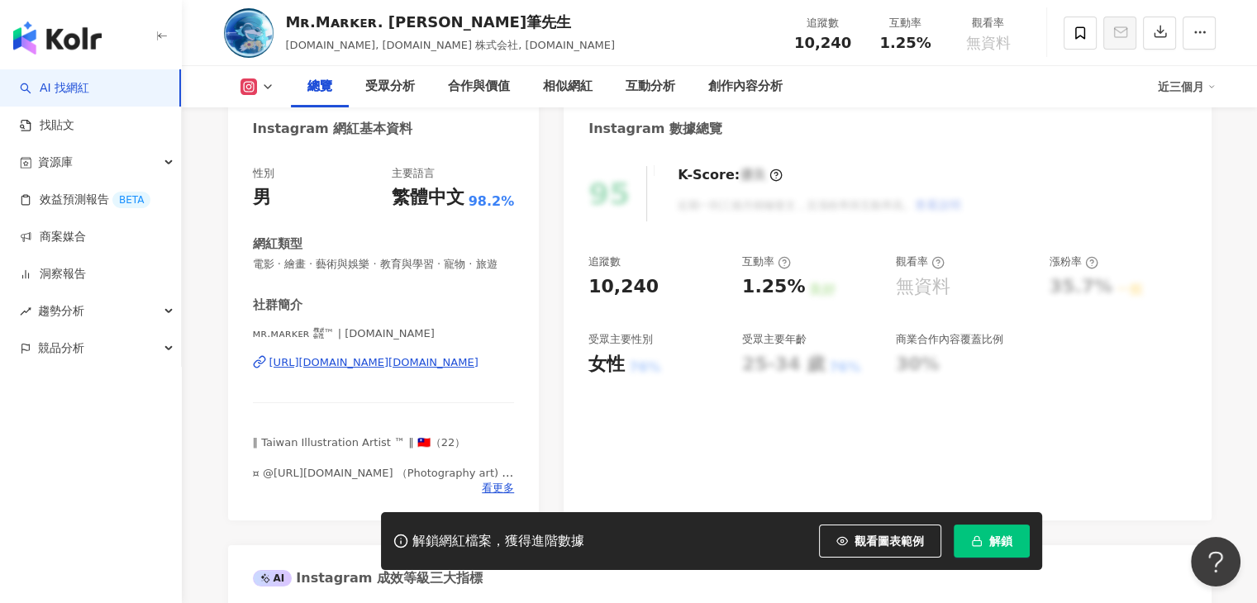
click at [383, 370] on div "https://www.instagram.com/mr.marker.art/" at bounding box center [373, 362] width 209 height 15
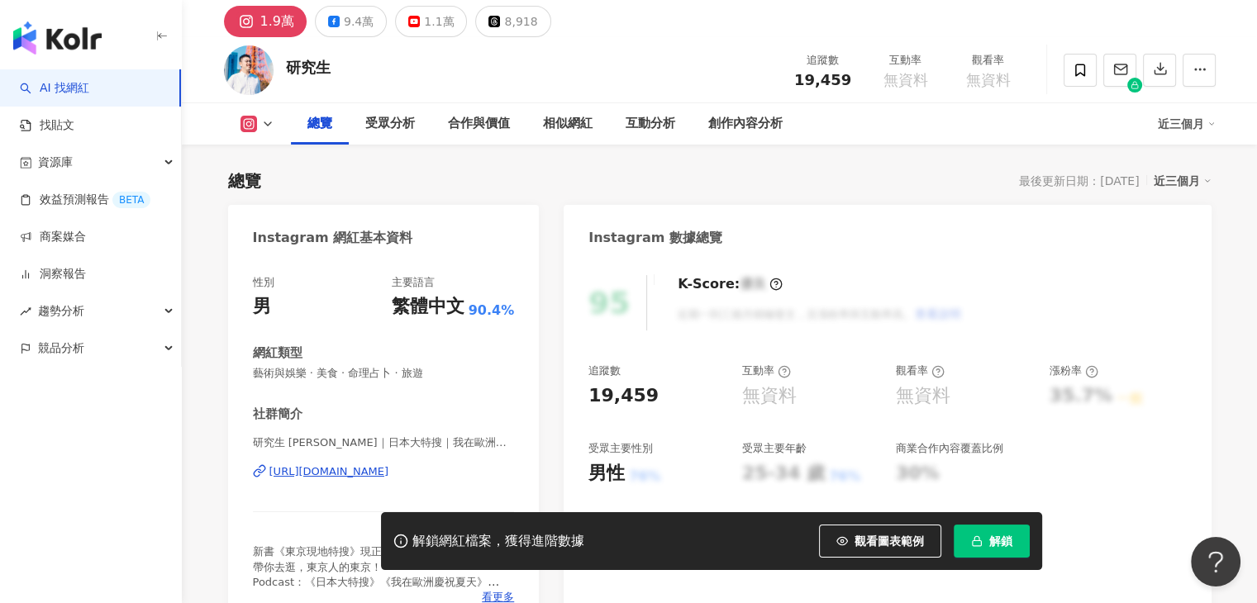
scroll to position [83, 0]
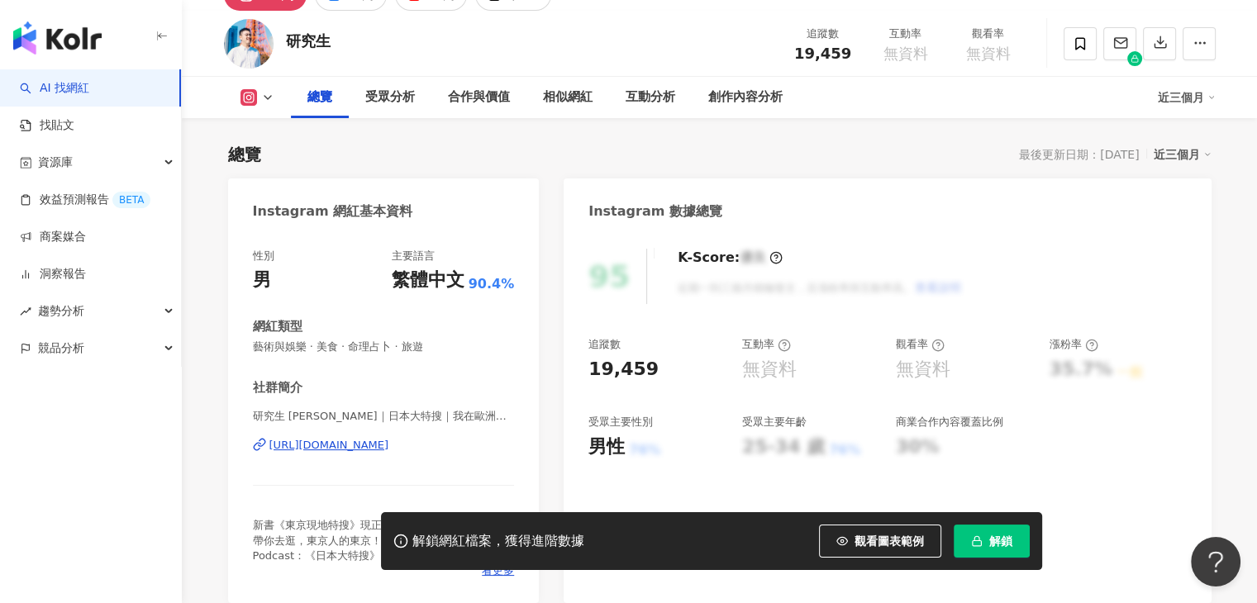
click at [389, 441] on div "[URL][DOMAIN_NAME]" at bounding box center [329, 445] width 120 height 15
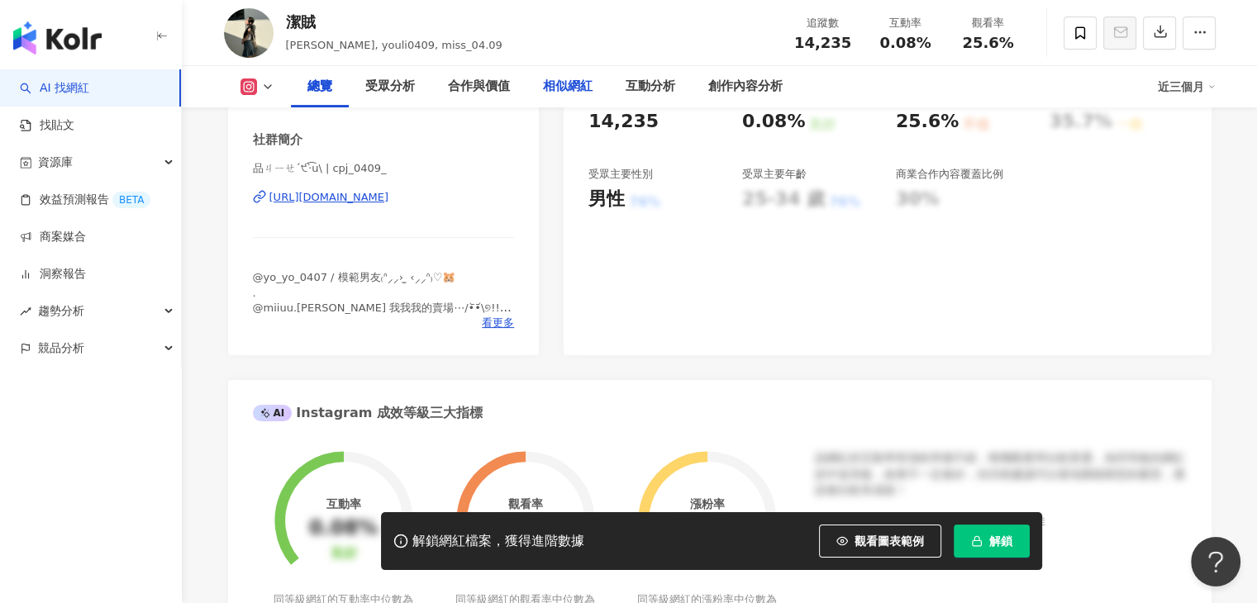
scroll to position [331, 0]
